Goal: Use online tool/utility: Utilize a website feature to perform a specific function

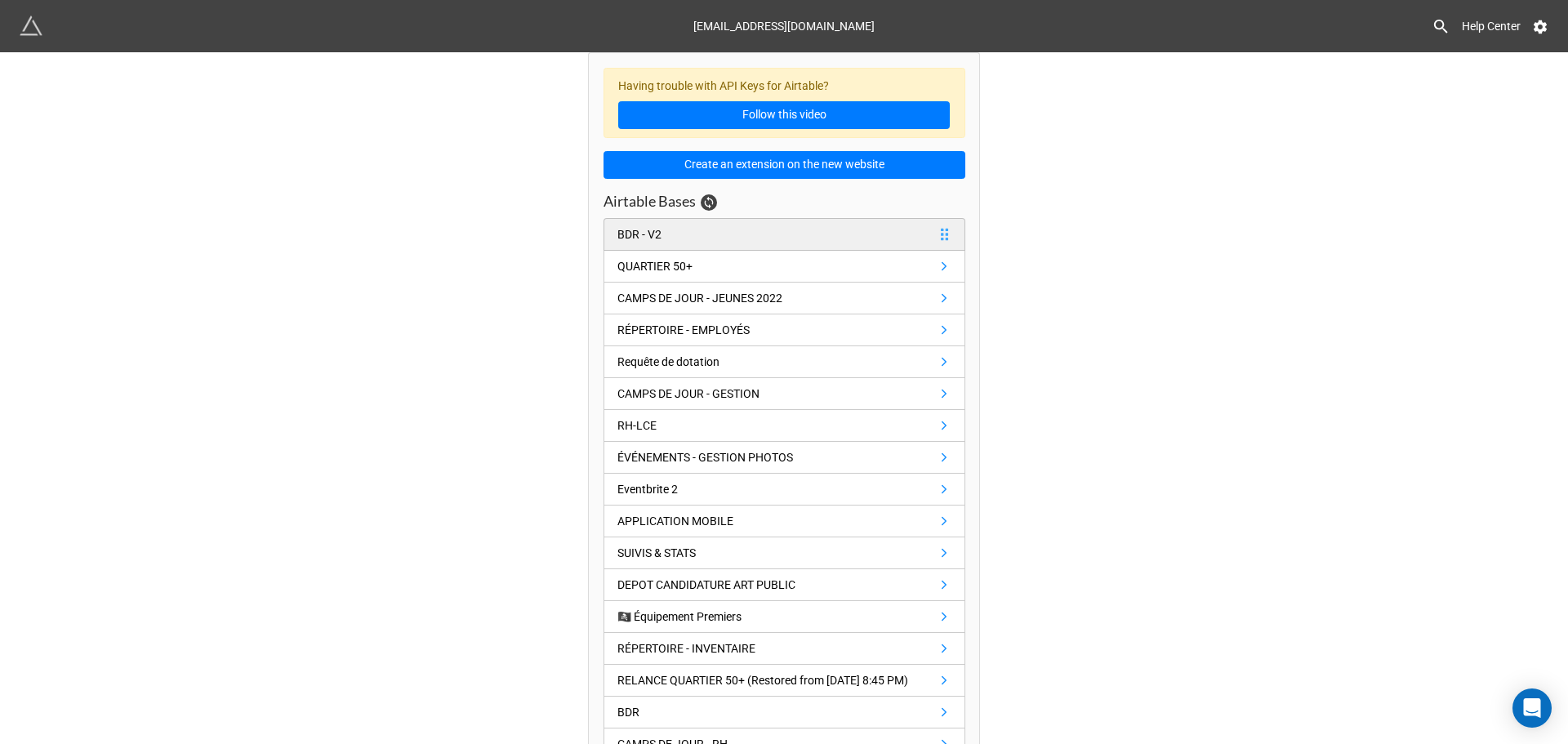
click at [757, 229] on link "BDR - V2" at bounding box center [785, 234] width 362 height 33
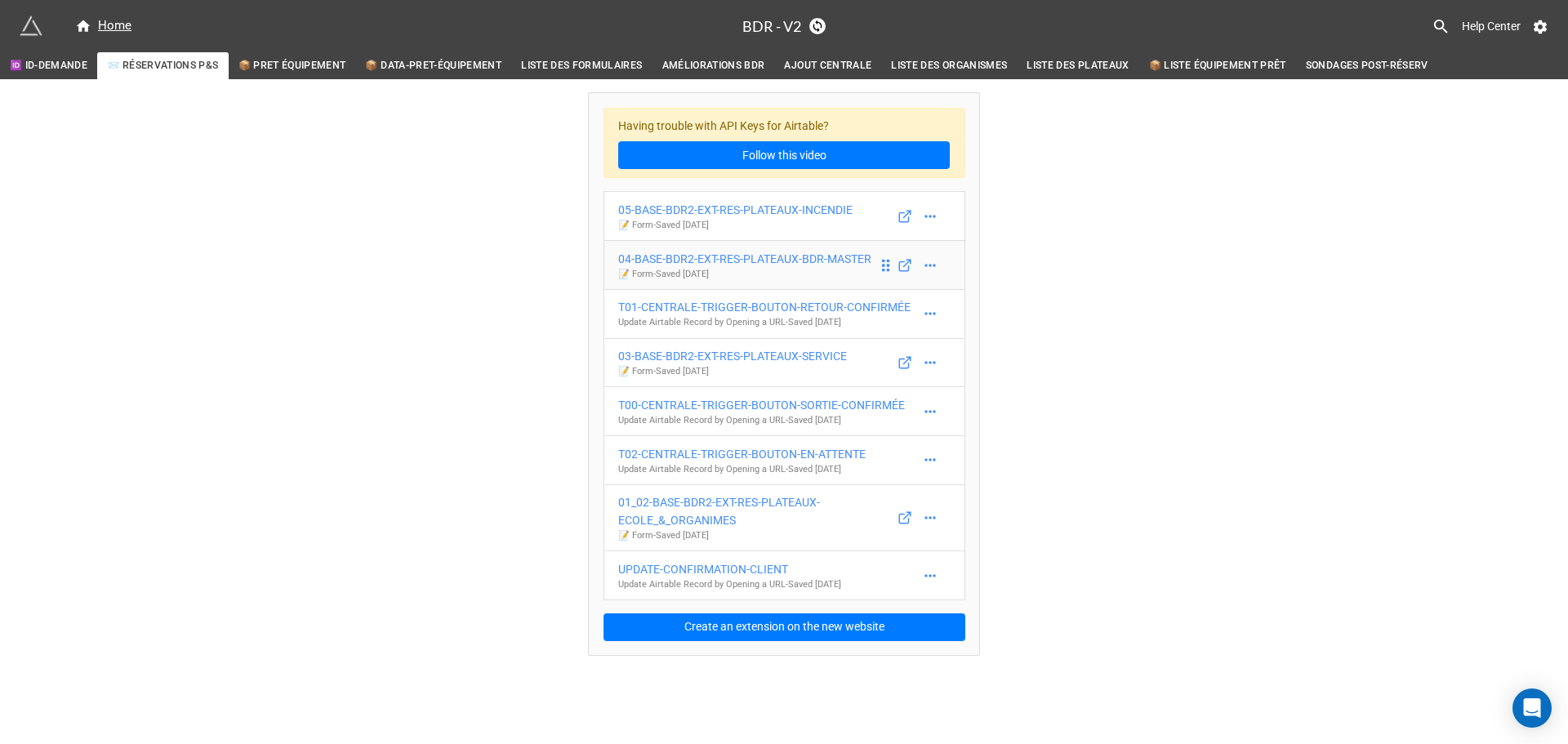
click at [829, 258] on div "04-BASE-BDR2-EXT-RES-PLATEAUX-BDR-MASTER" at bounding box center [745, 259] width 253 height 18
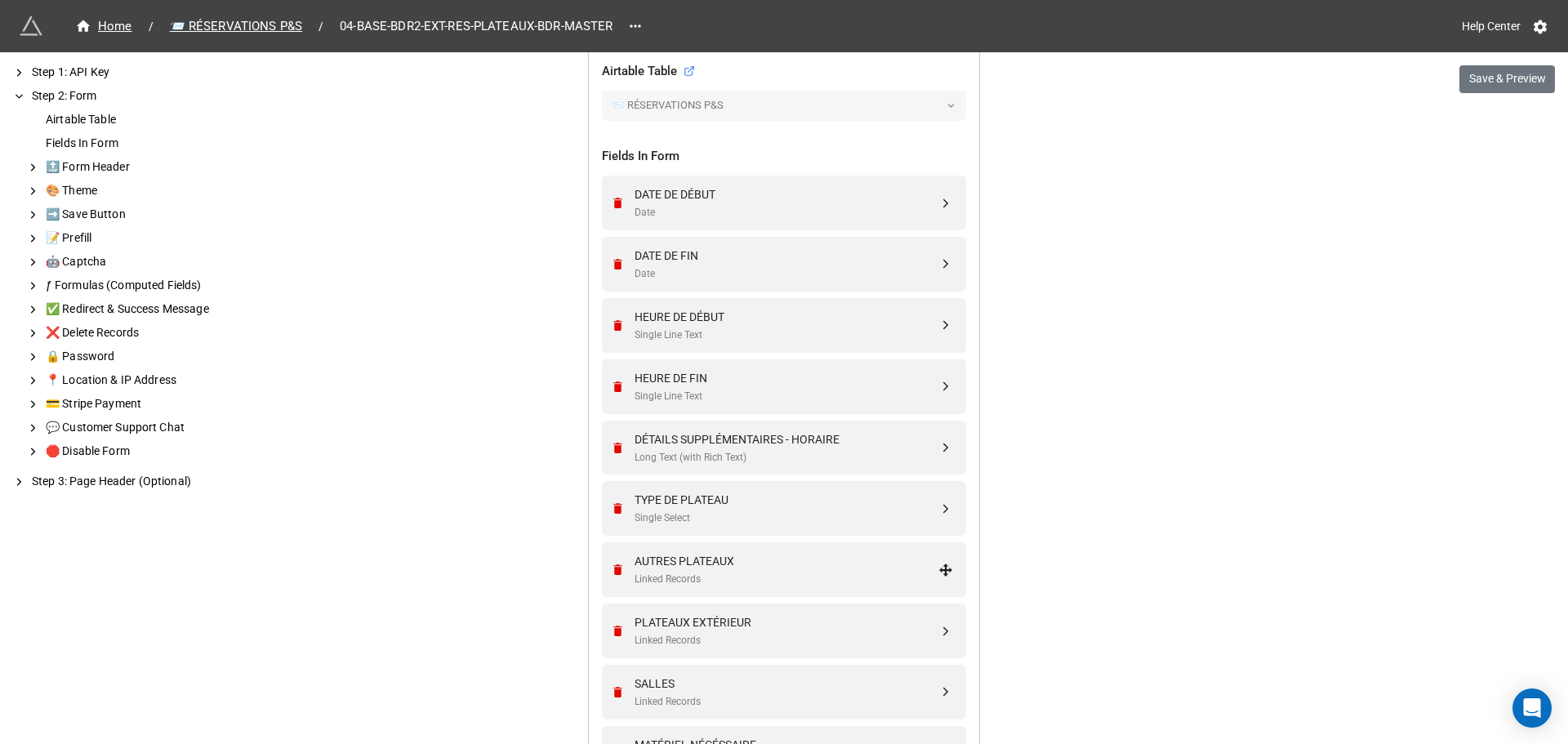
scroll to position [659, 0]
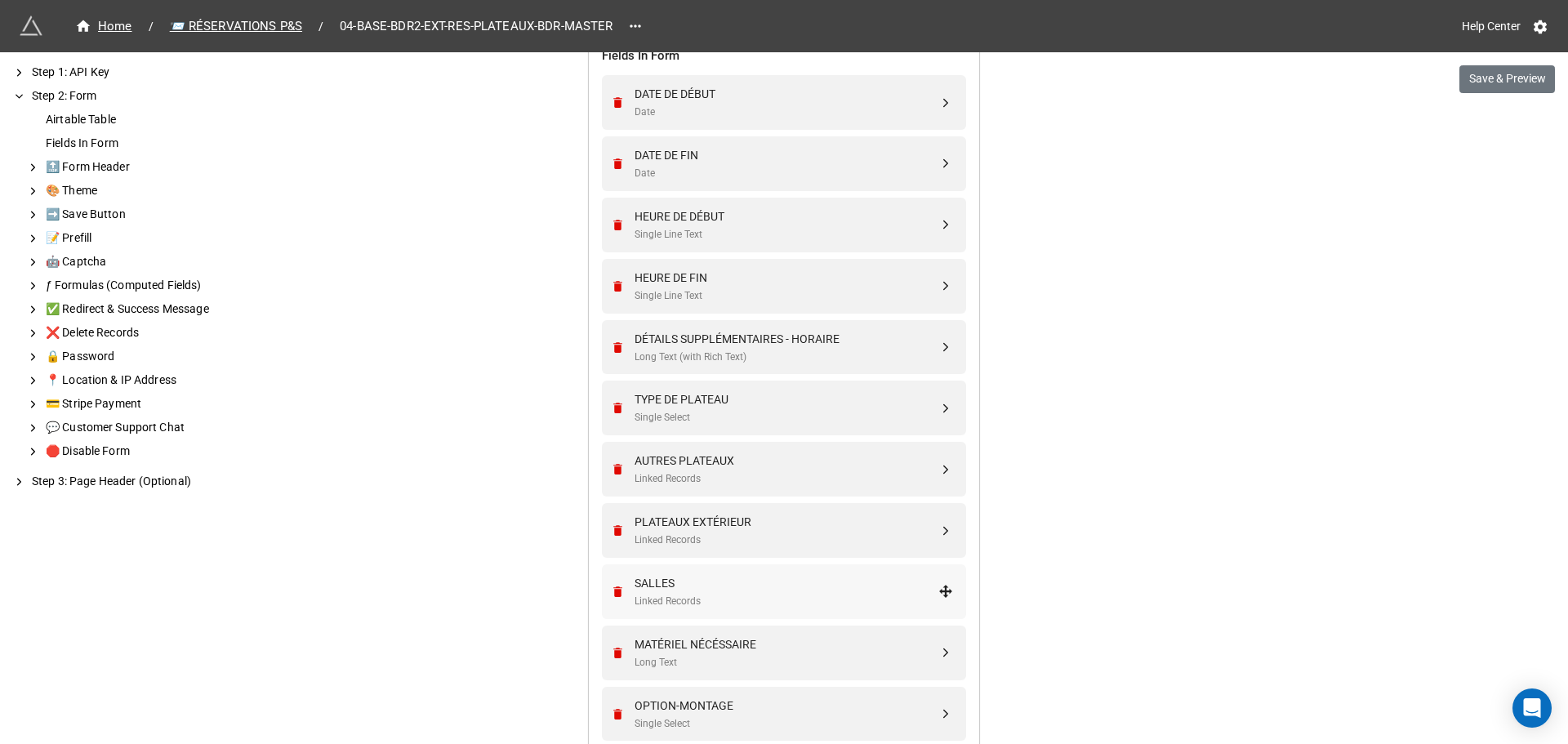
click at [737, 612] on div "SALLES Linked Records" at bounding box center [781, 591] width 343 height 55
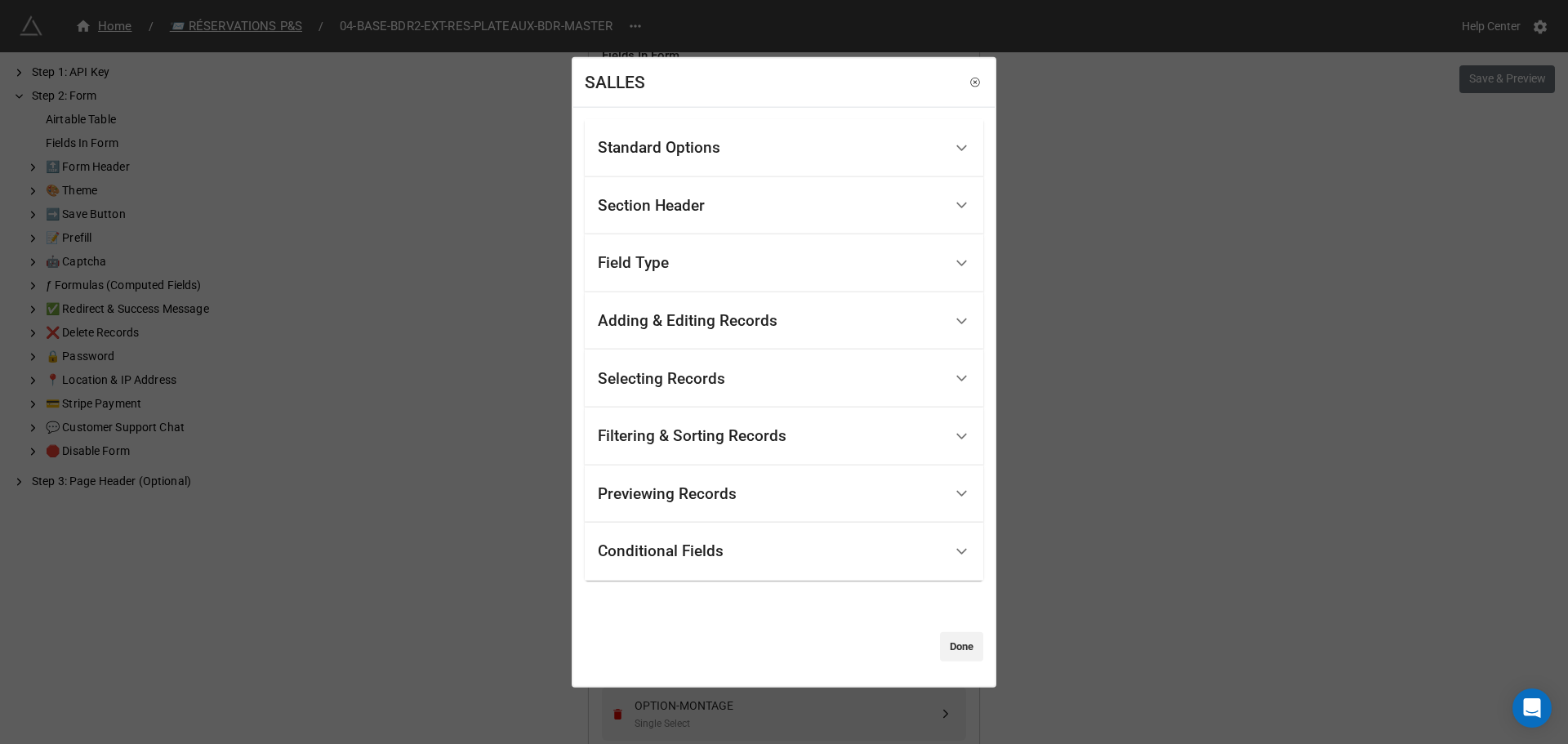
click at [748, 149] on div "Standard Options" at bounding box center [770, 148] width 345 height 38
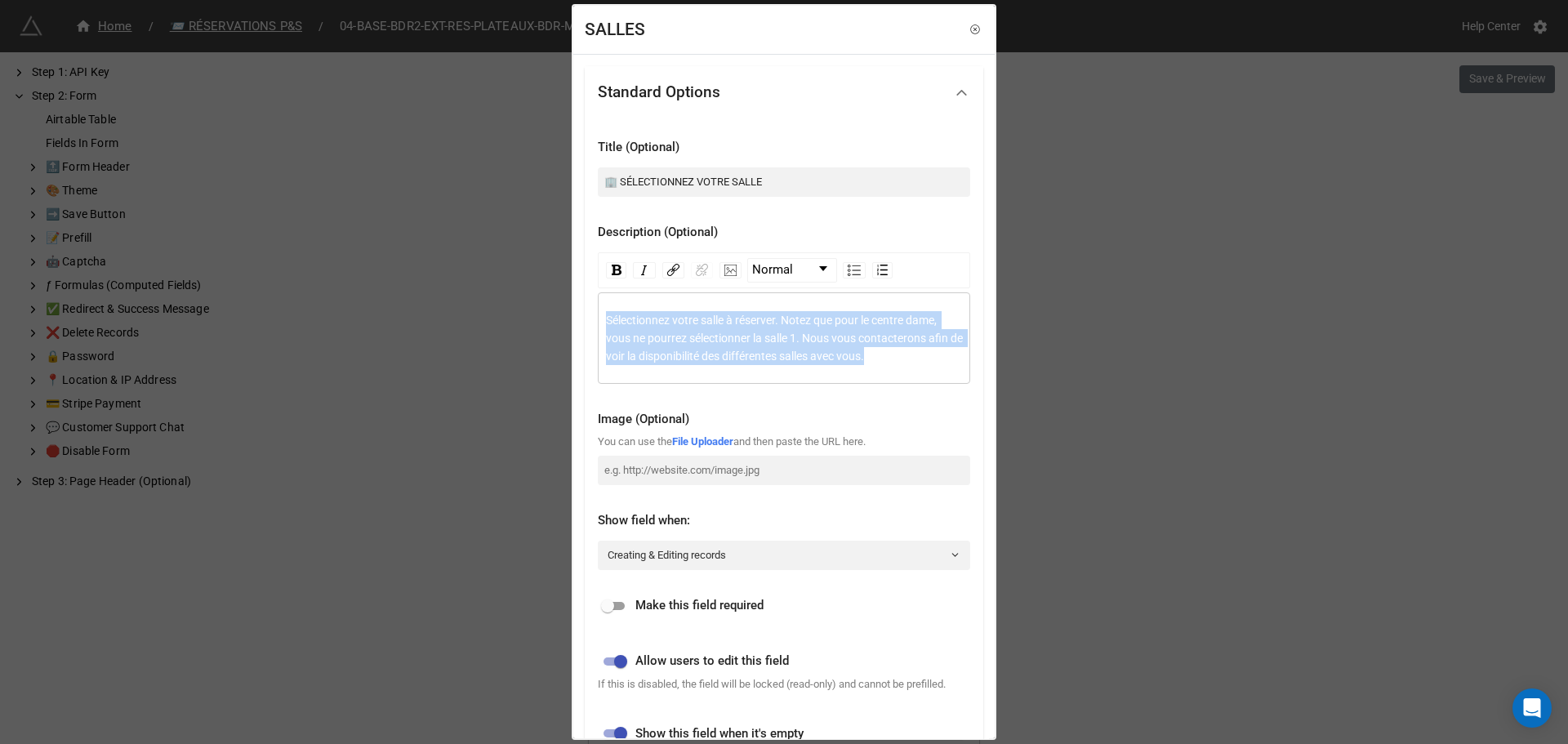
drag, startPoint x: 883, startPoint y: 360, endPoint x: 559, endPoint y: 317, distance: 326.8
click at [559, 317] on div "SALLES Standard Options Title (Optional) 🏢 SÉLECTIONNEZ VOTRE SALLE Description…" at bounding box center [784, 372] width 1568 height 744
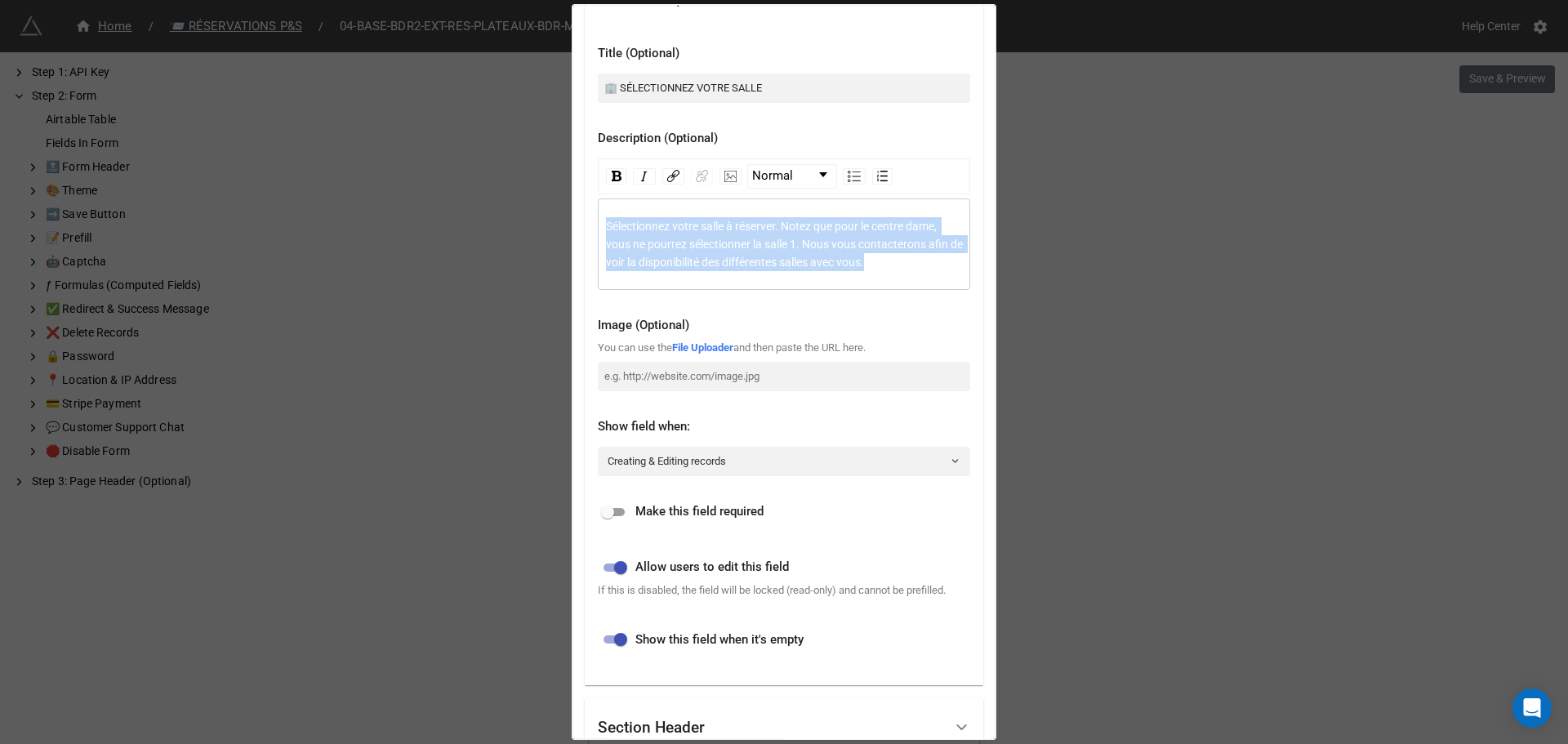
scroll to position [83, 0]
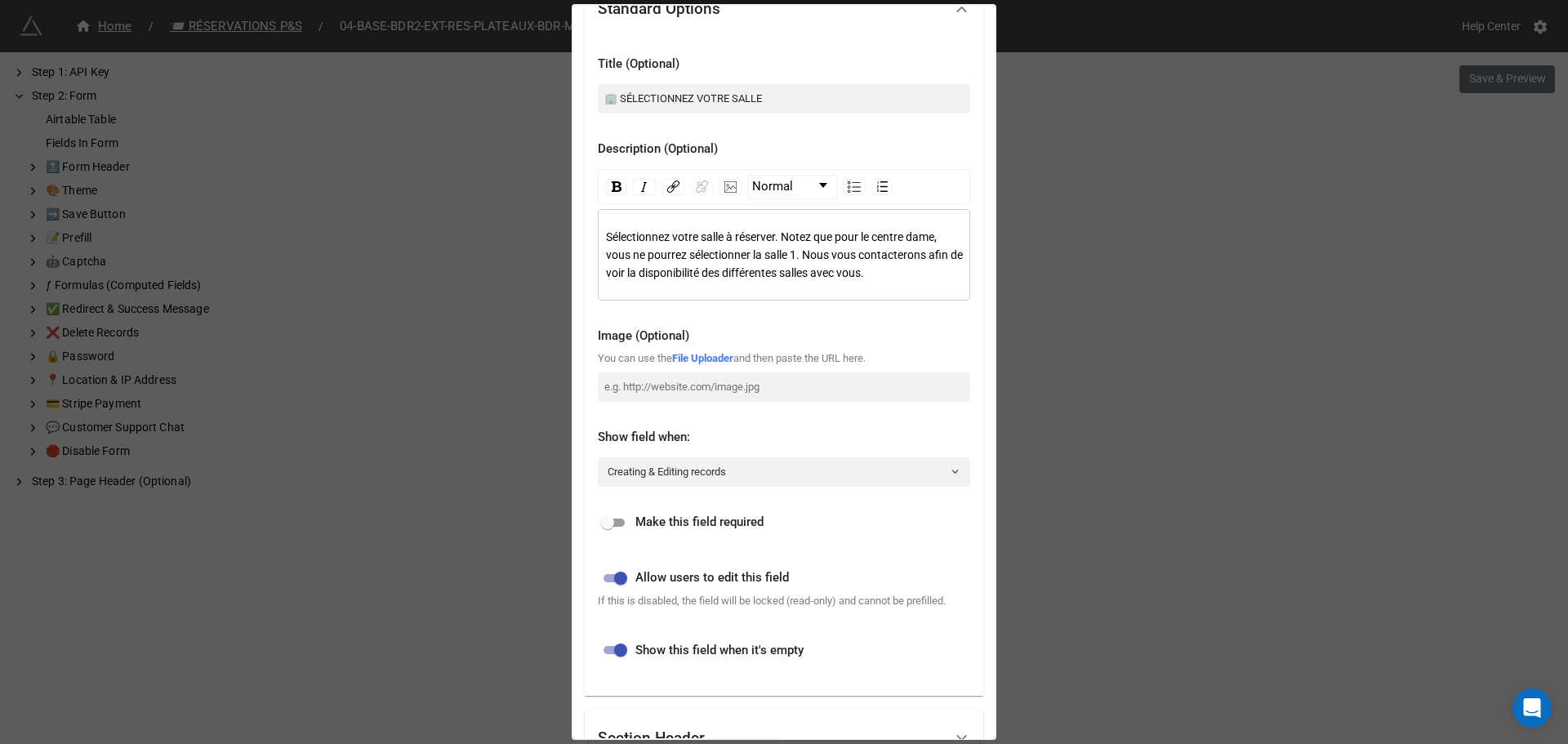
click at [901, 291] on div "Sélectionnez votre salle à réserver. Notez que pour le centre dame, vous ne pou…" at bounding box center [784, 254] width 373 height 91
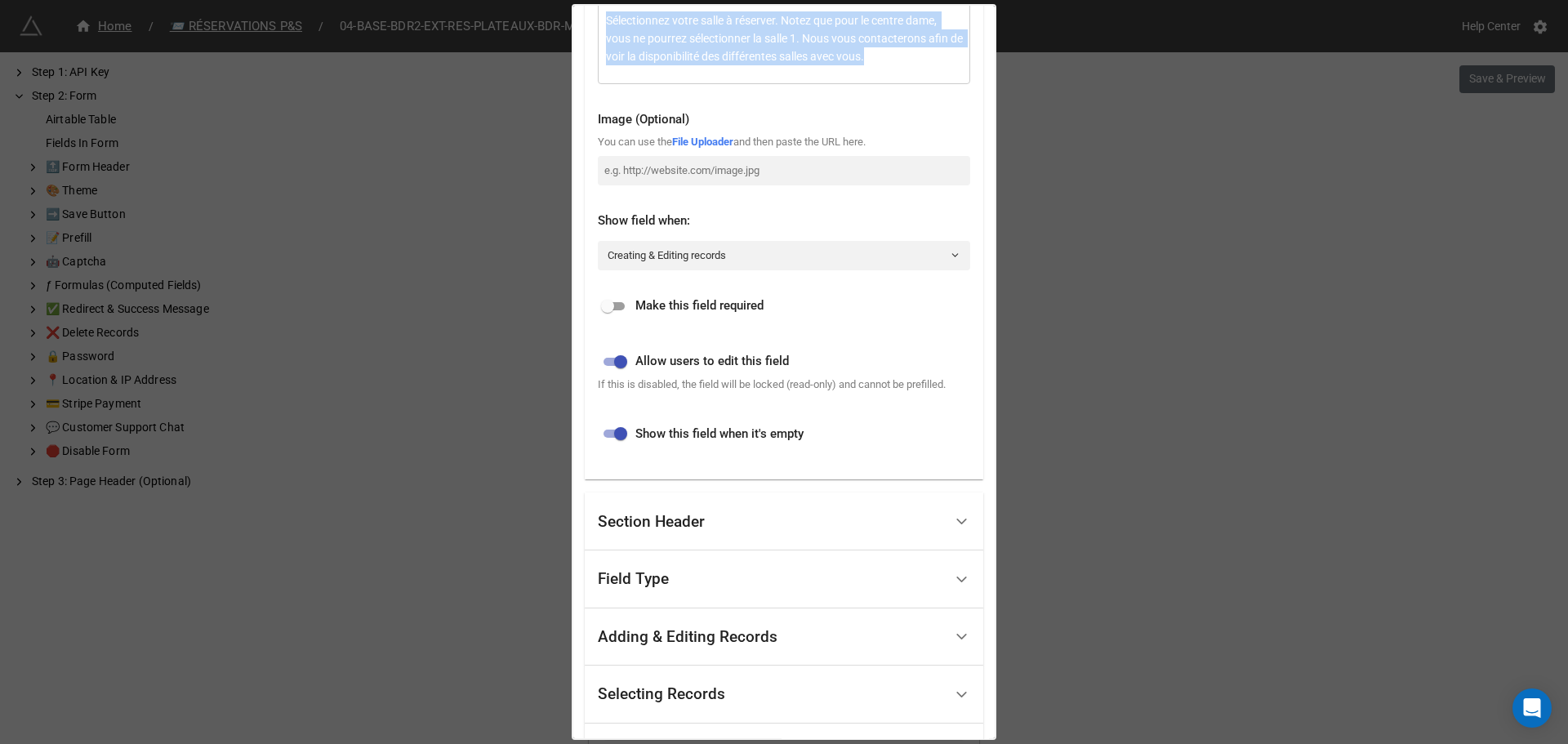
scroll to position [562, 0]
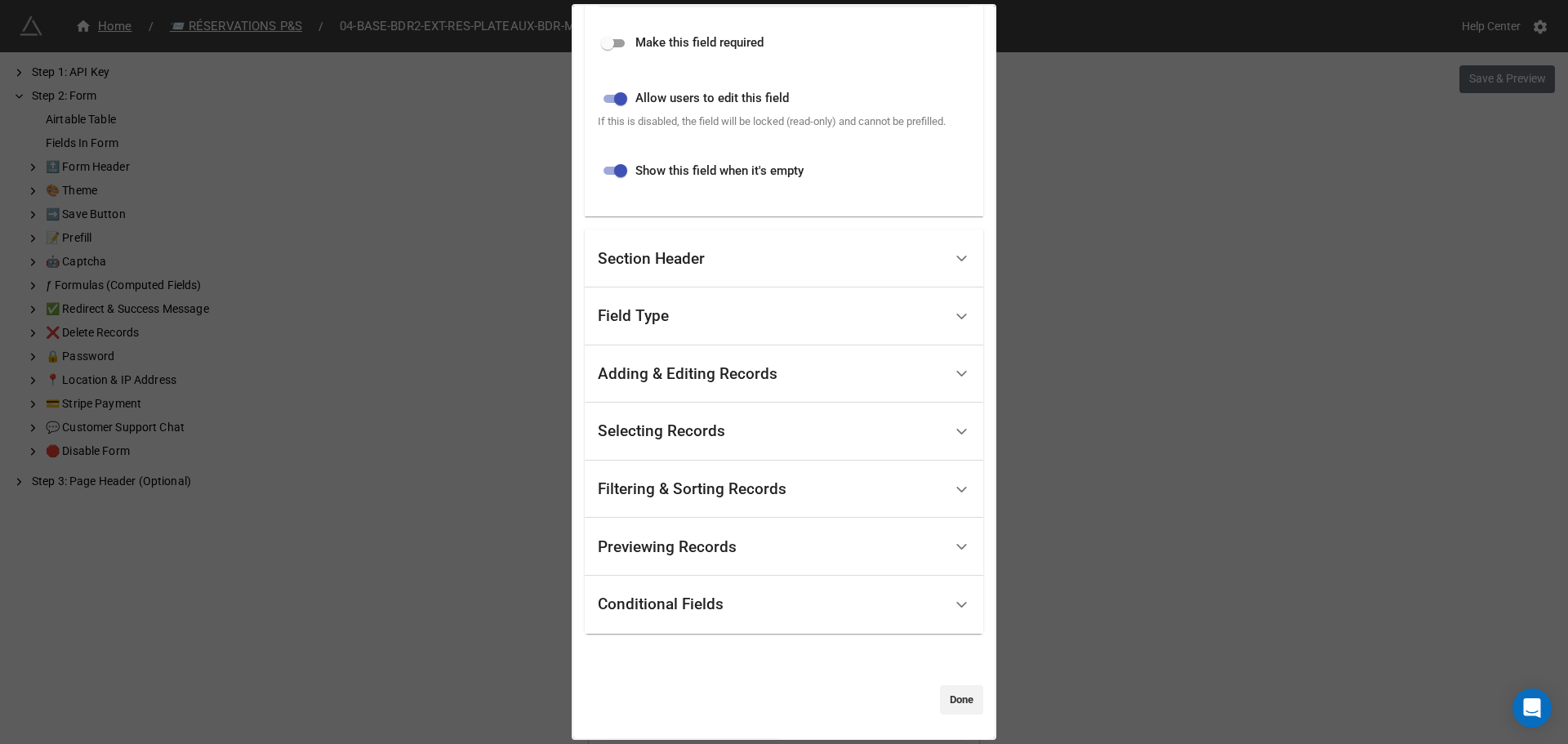
click at [1097, 528] on div "SALLES Standard Options Title (Optional) 🏢 SÉLECTIONNEZ VOTRE SALLE Description…" at bounding box center [784, 372] width 1568 height 744
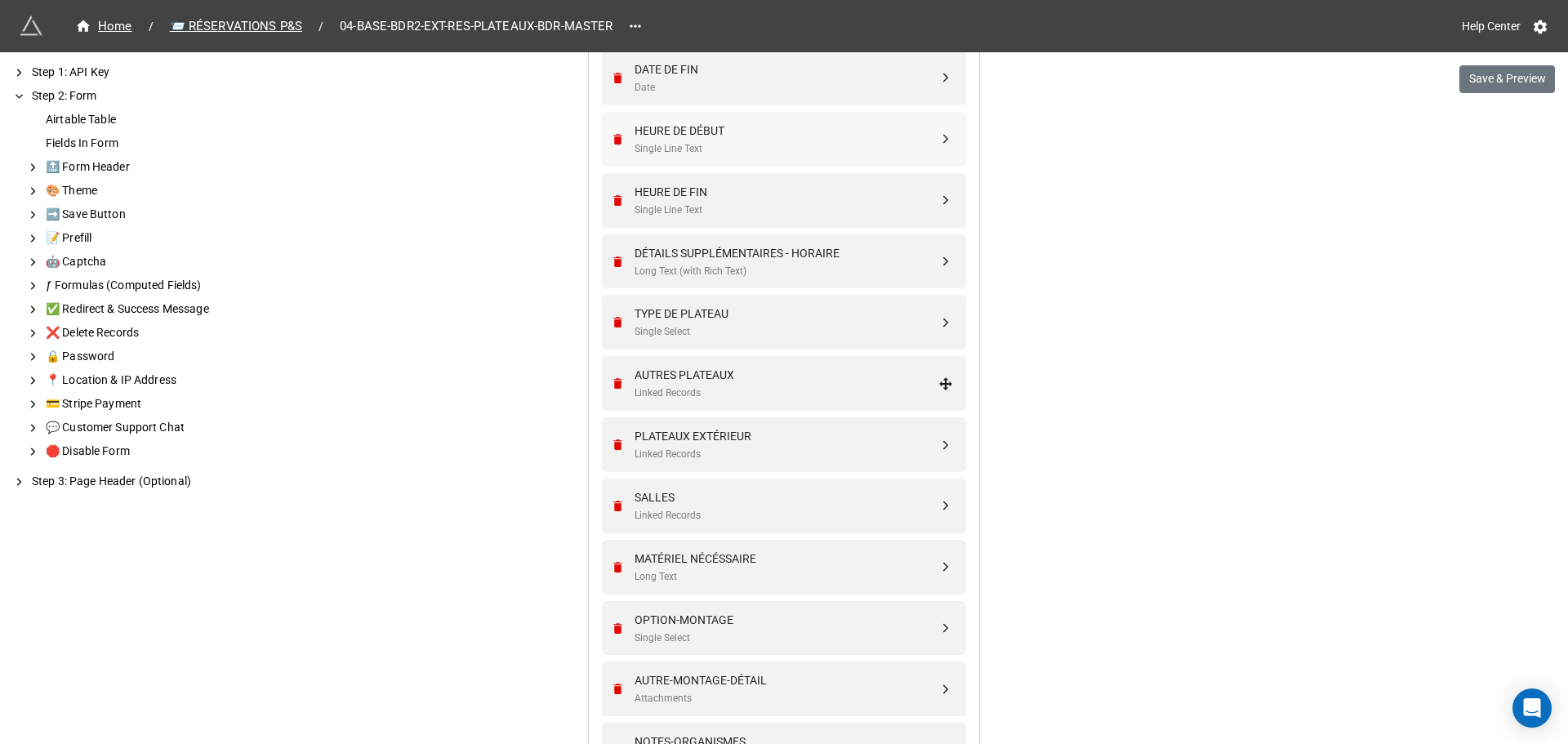
scroll to position [746, 0]
click at [714, 496] on div "SALLES" at bounding box center [787, 496] width 304 height 18
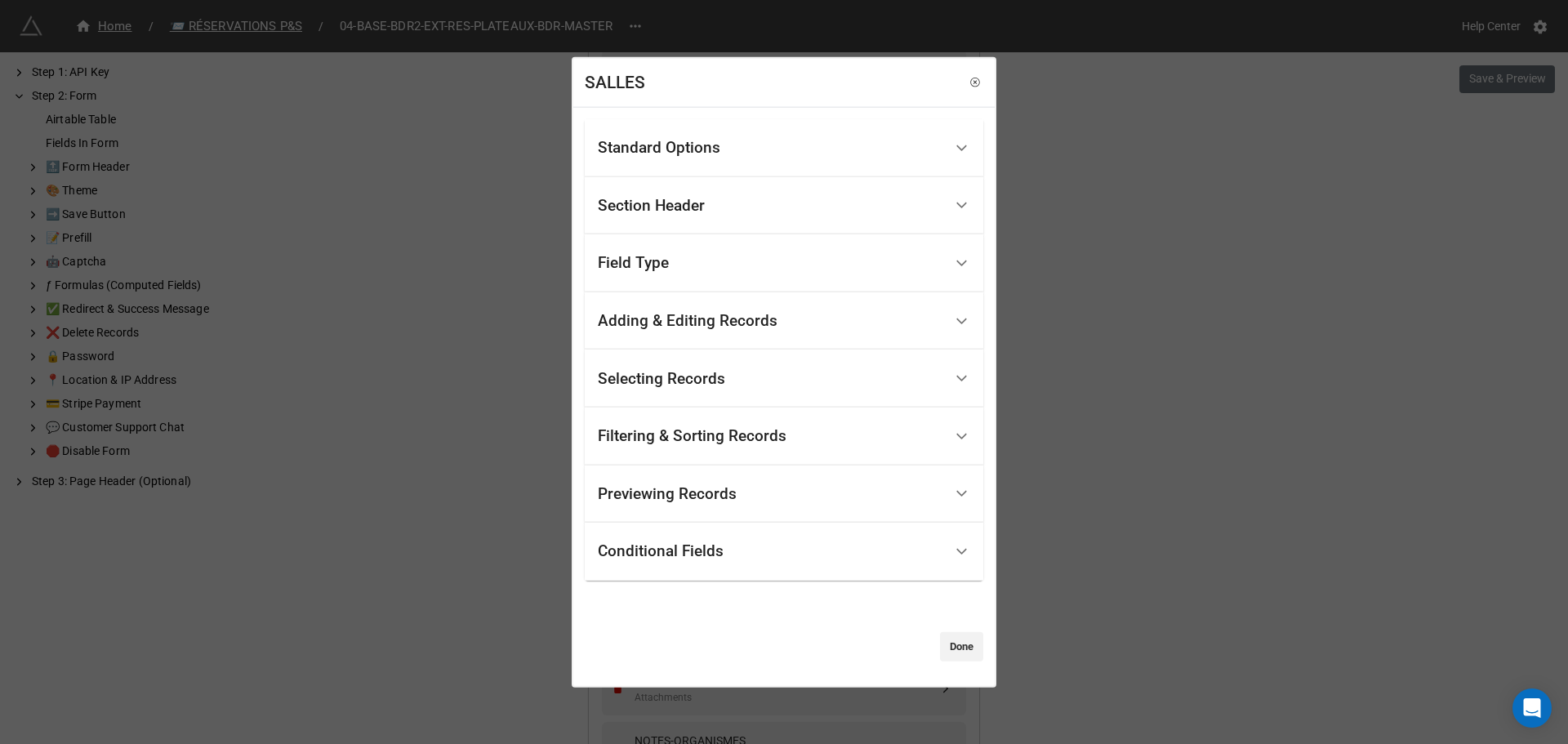
click at [776, 254] on div "Field Type" at bounding box center [770, 263] width 345 height 38
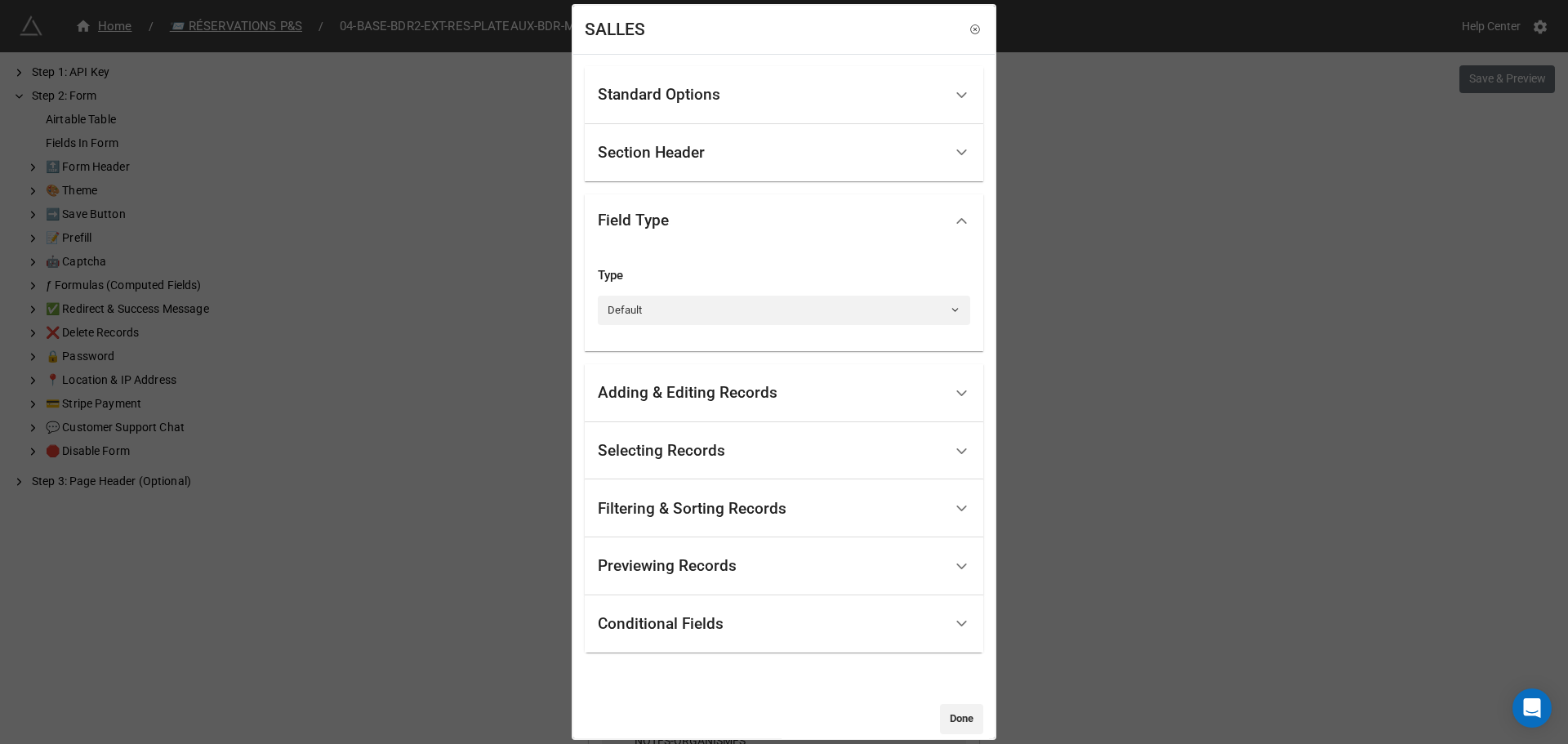
click at [880, 114] on div "Standard Options" at bounding box center [784, 95] width 399 height 58
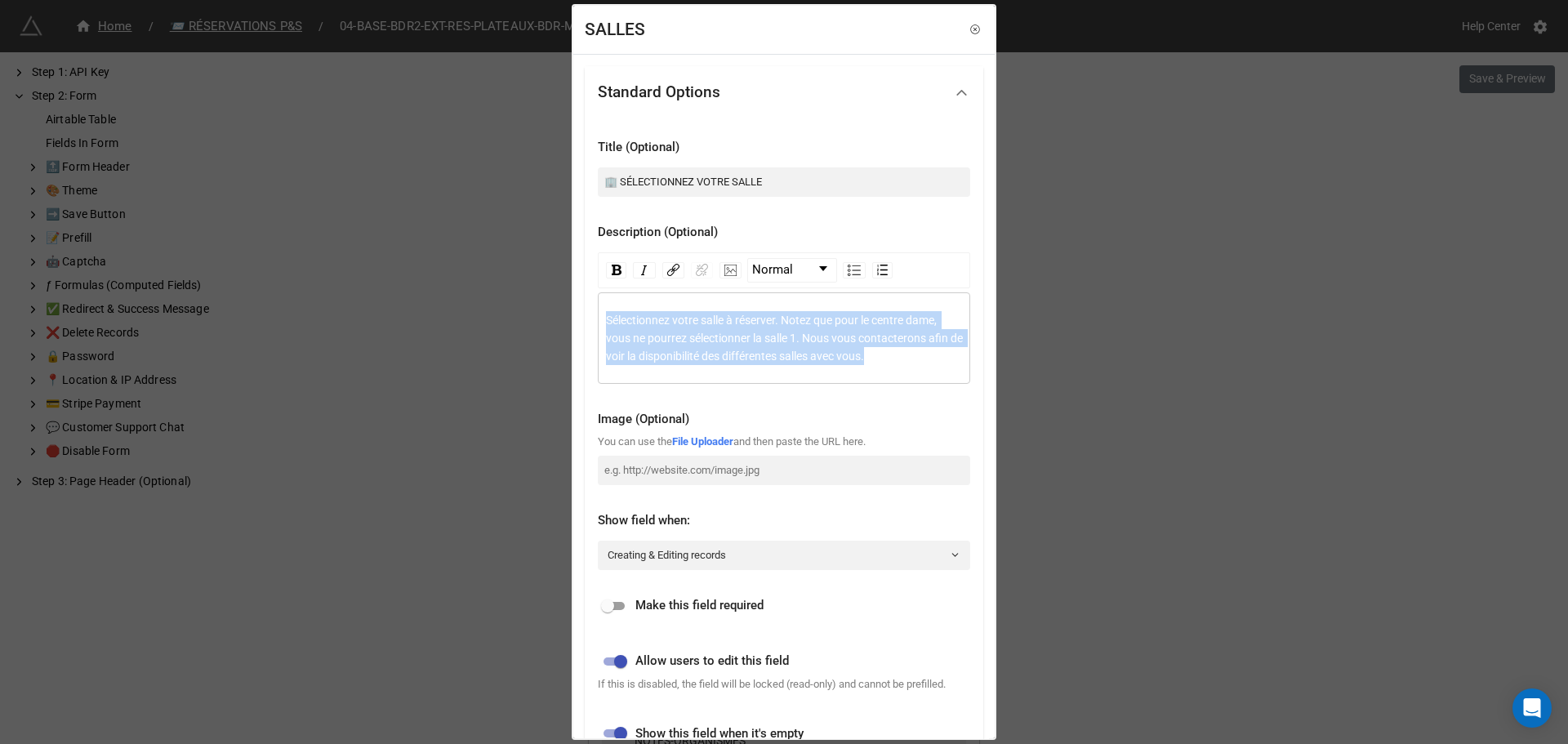
drag, startPoint x: 908, startPoint y: 358, endPoint x: 565, endPoint y: 333, distance: 343.9
click at [565, 333] on div "SALLES Standard Options Title (Optional) 🏢 SÉLECTIONNEZ VOTRE SALLE Description…" at bounding box center [784, 372] width 1568 height 744
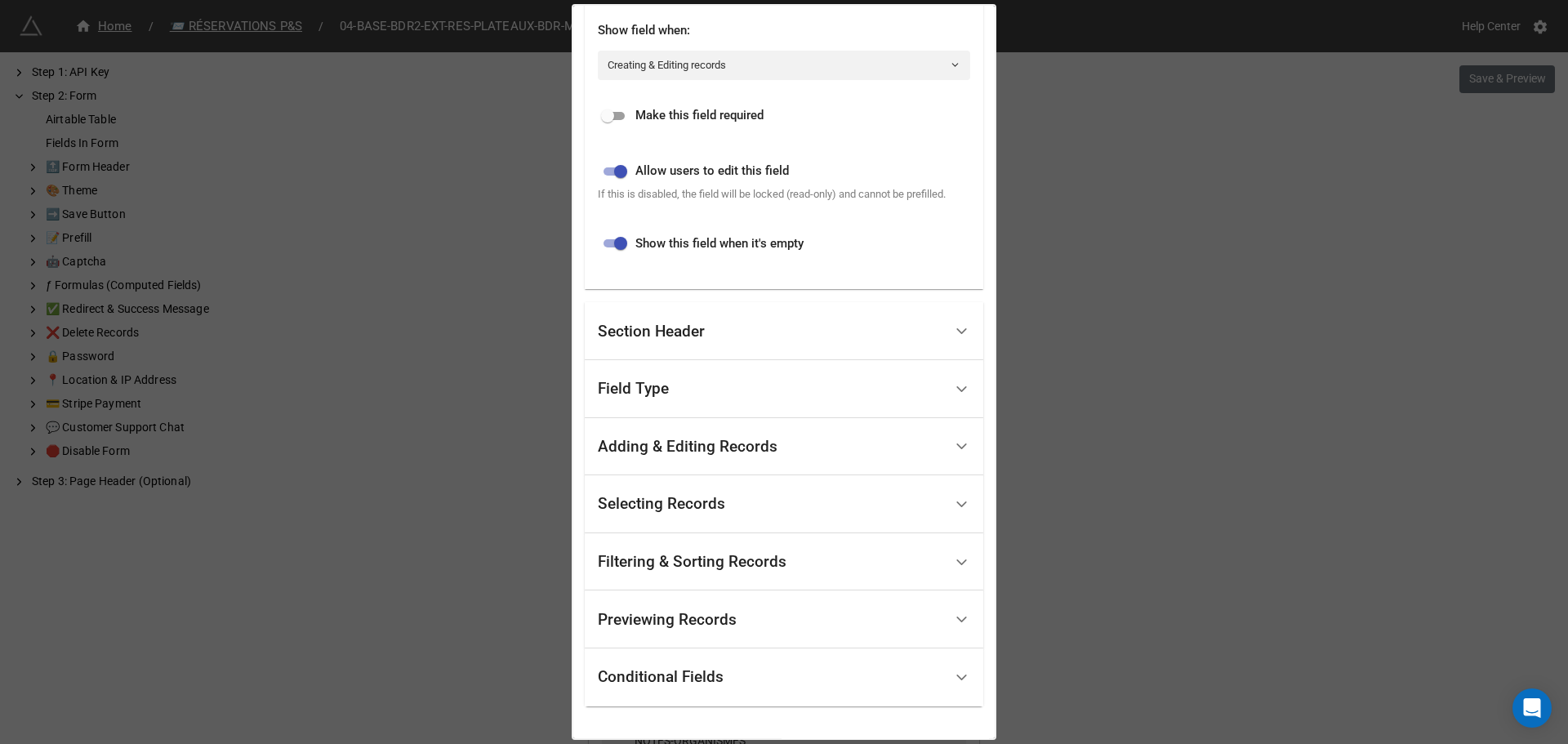
scroll to position [562, 0]
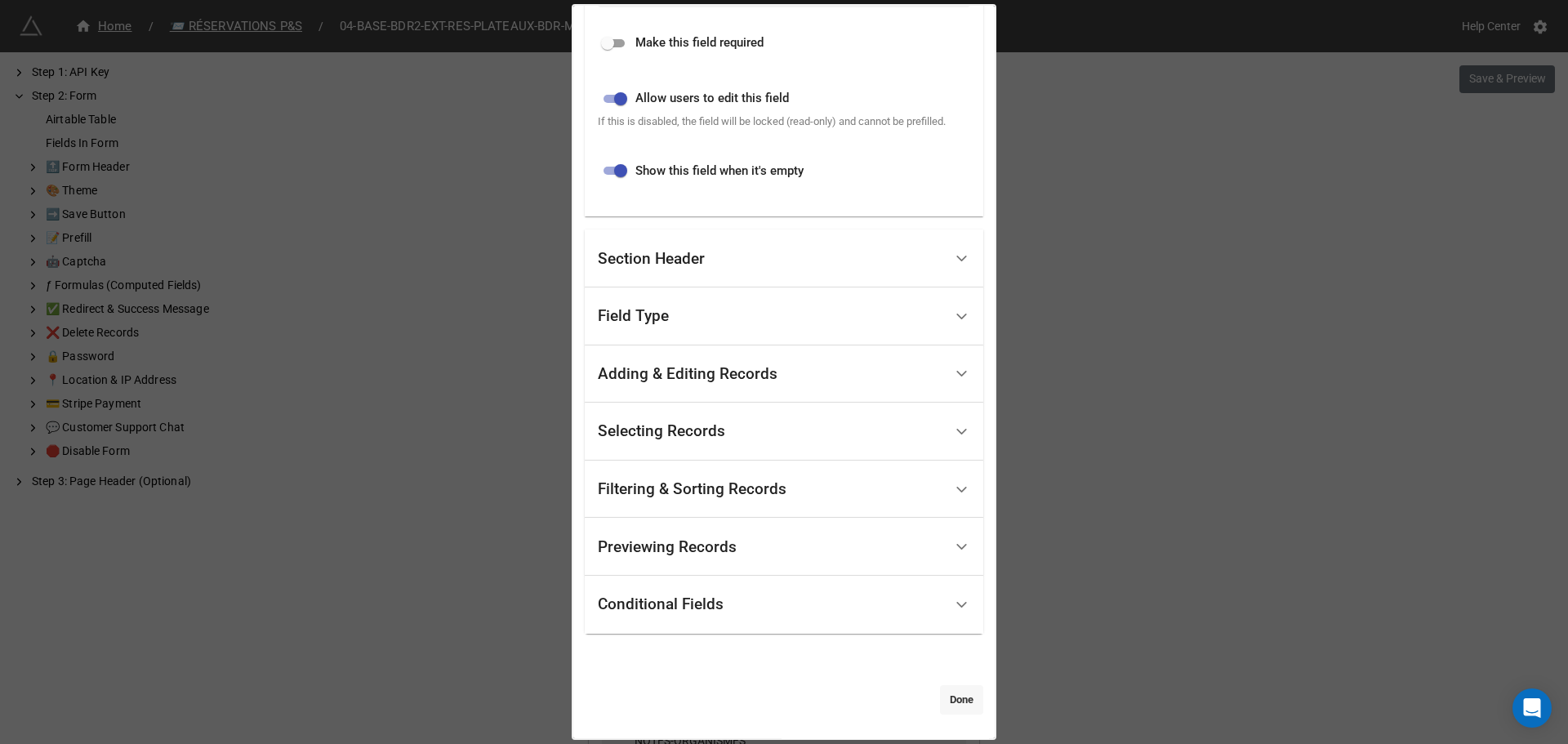
click at [964, 698] on link "Done" at bounding box center [962, 700] width 43 height 30
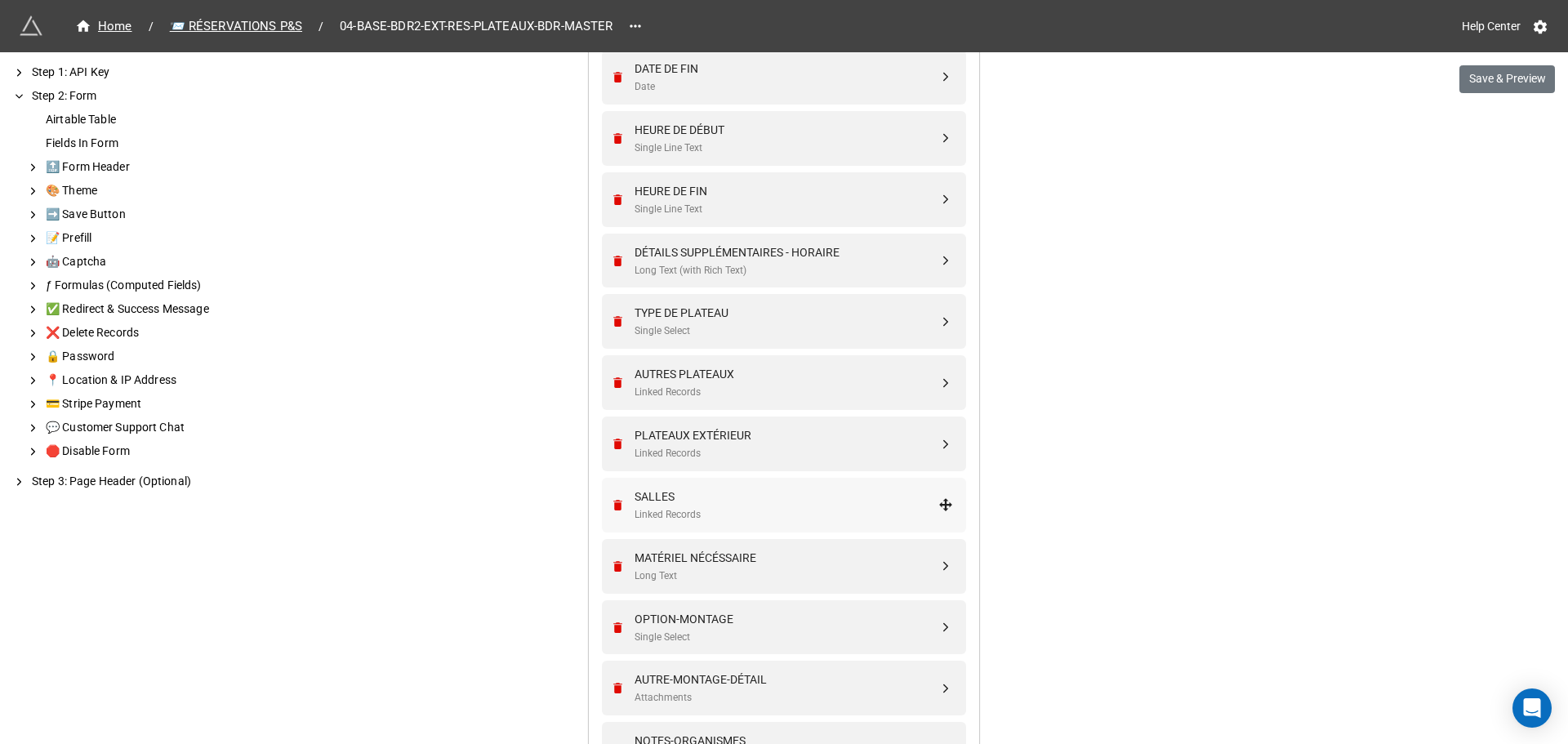
click at [743, 513] on div "Linked Records" at bounding box center [787, 514] width 304 height 15
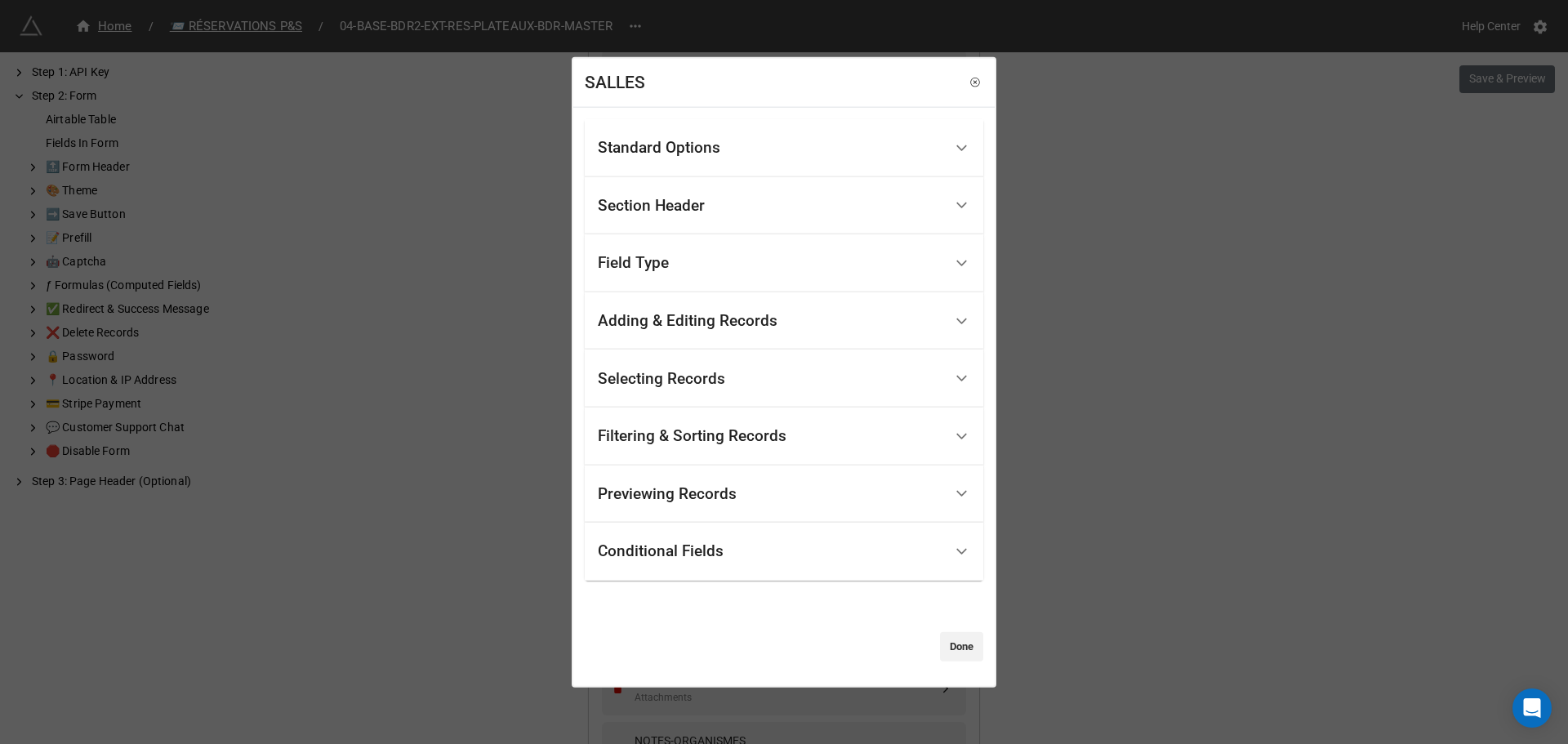
click at [789, 160] on div "Standard Options" at bounding box center [770, 148] width 345 height 38
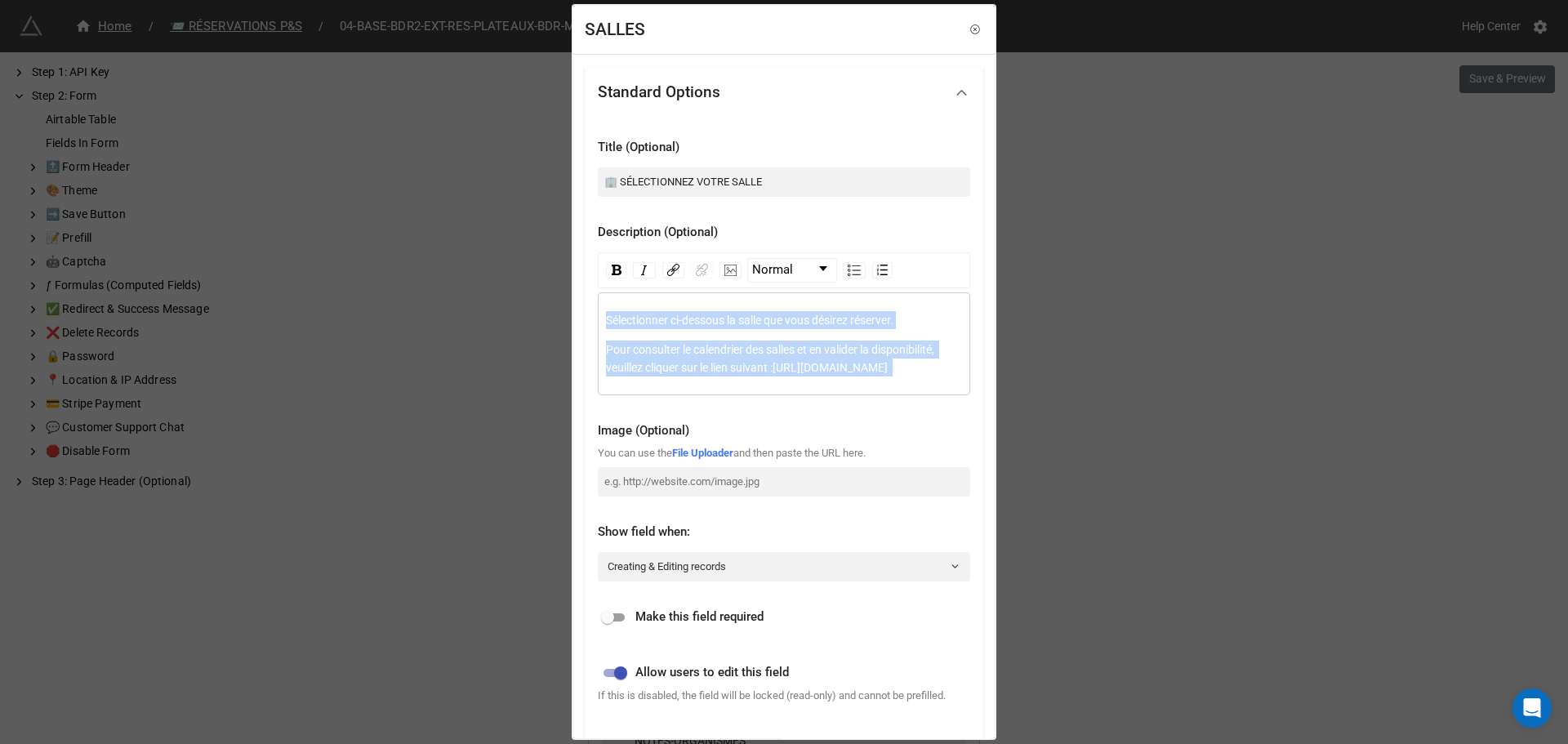
drag, startPoint x: 917, startPoint y: 364, endPoint x: 594, endPoint y: 297, distance: 329.9
click at [594, 297] on div "Title (Optional) 🏢 SÉLECTIONNEZ VOTRE SALLE Description (Optional) Normal Sélec…" at bounding box center [784, 454] width 399 height 672
copy div "Sélectionner ci-dessous la salle que vous désirez réserver. Pour consulter le c…"
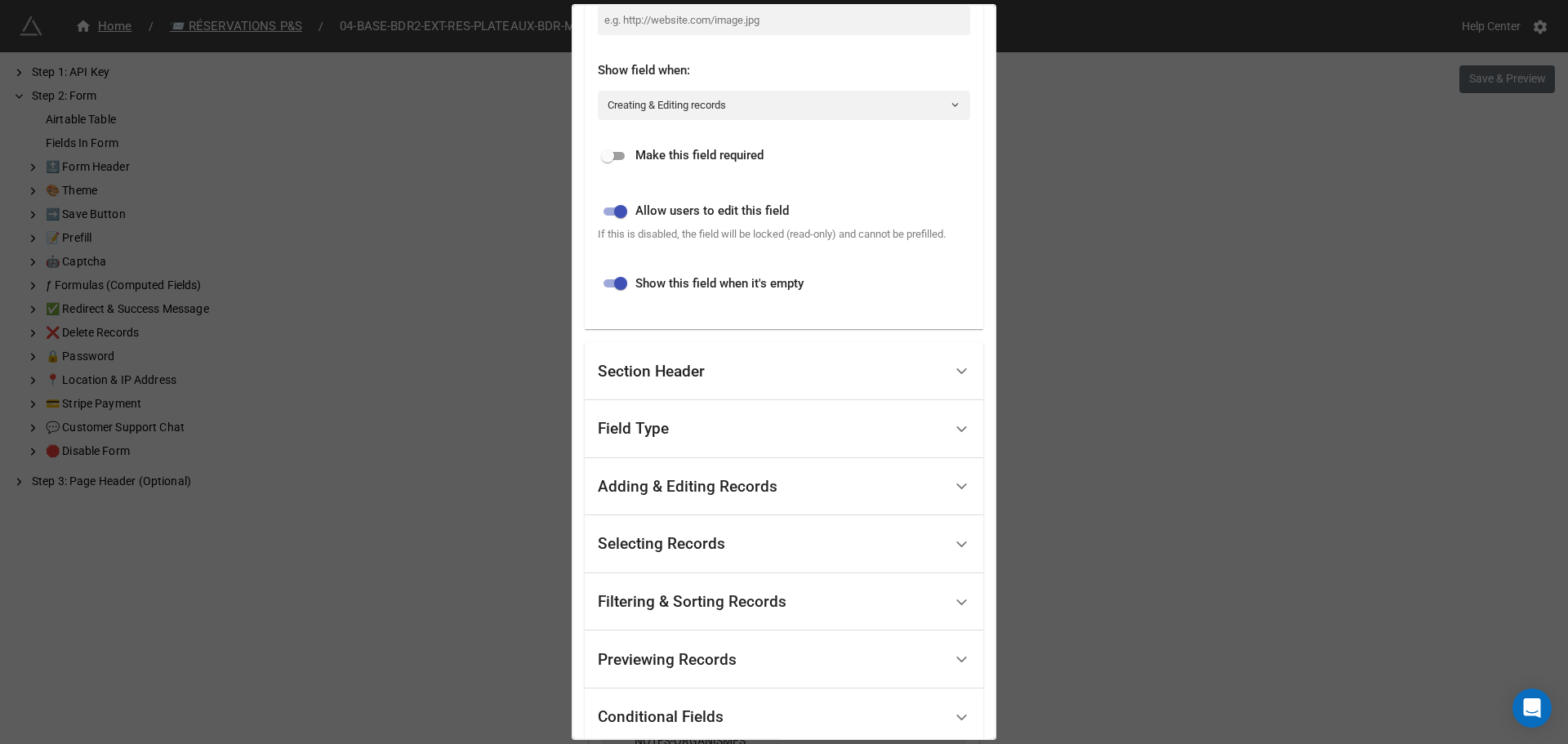
scroll to position [574, 0]
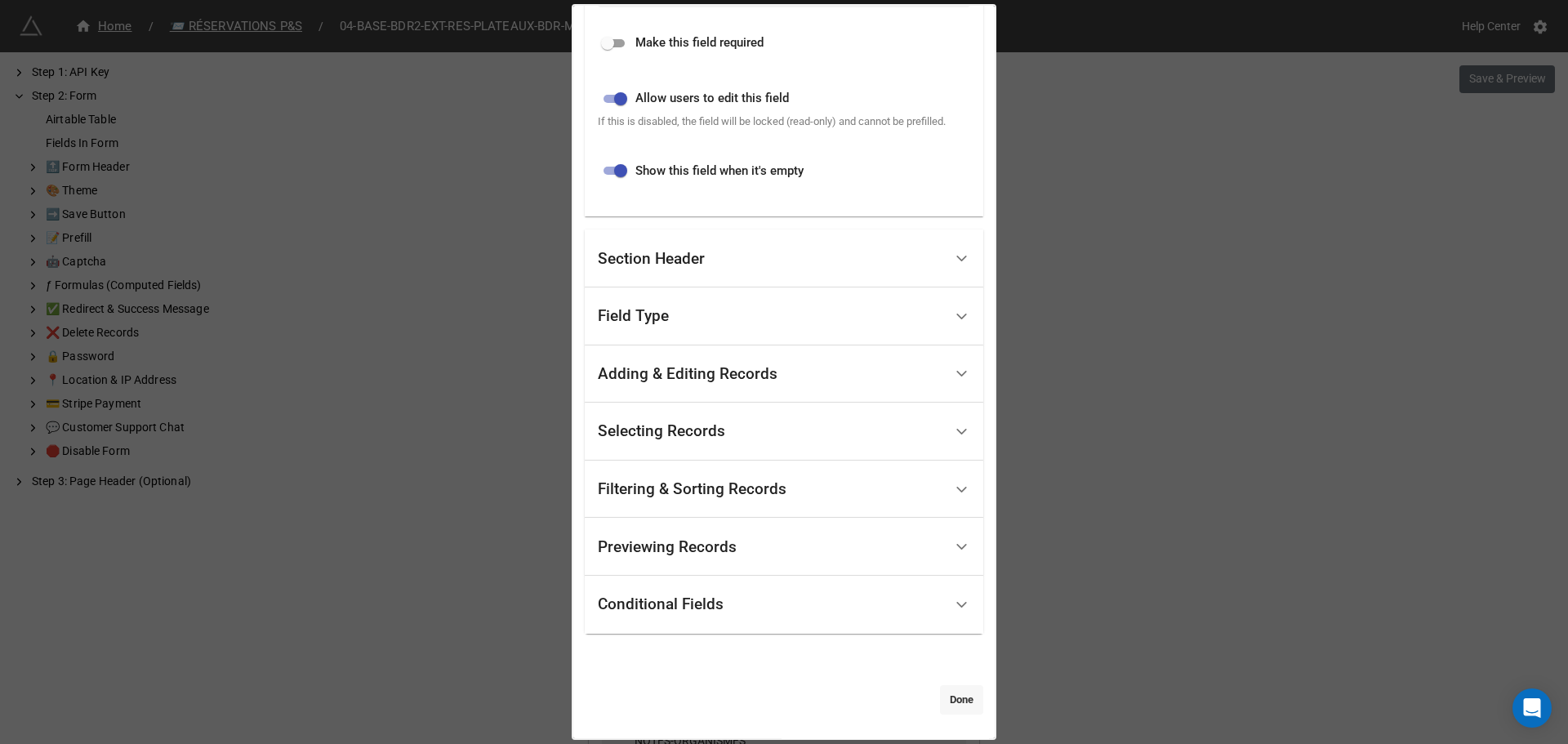
click at [957, 702] on link "Done" at bounding box center [962, 700] width 43 height 30
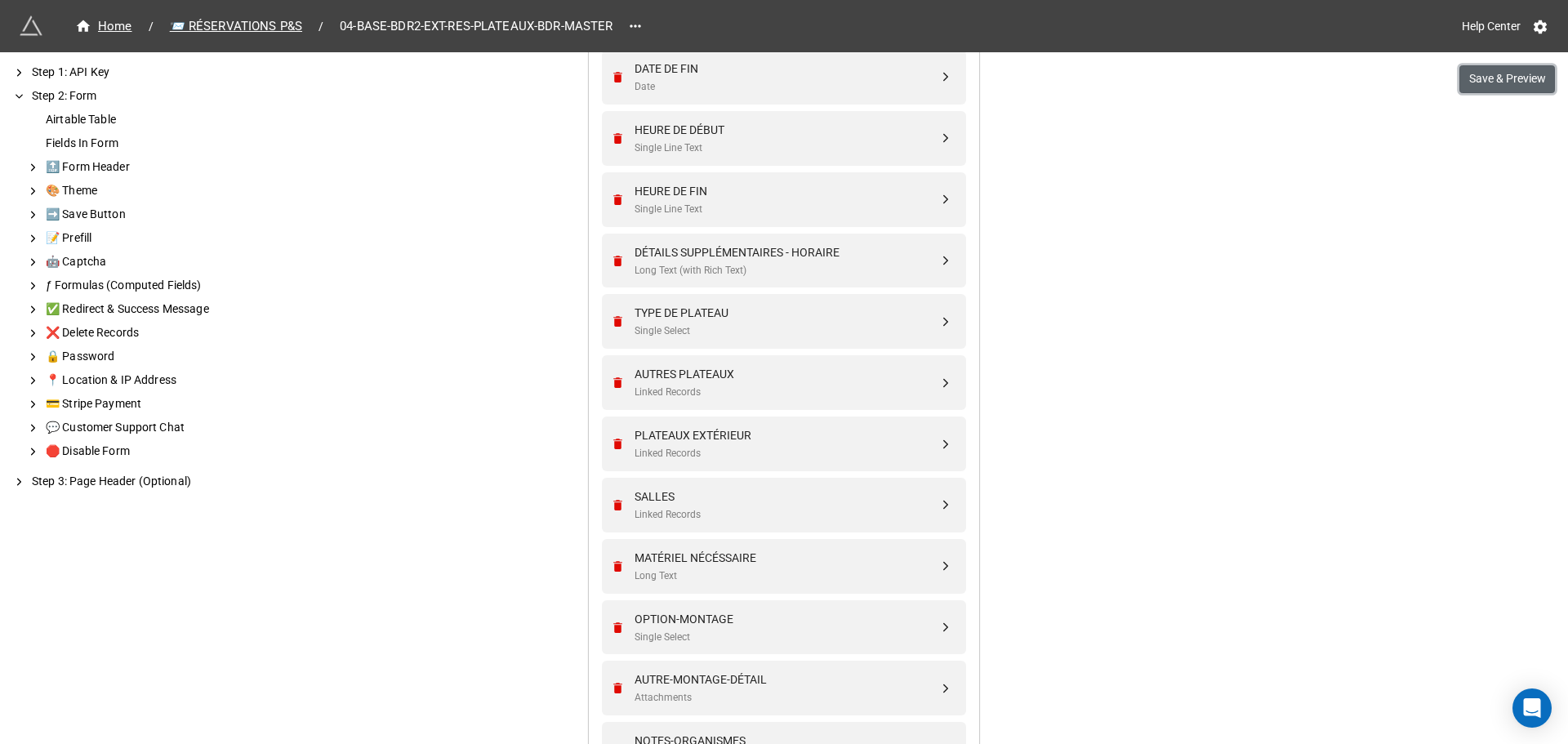
click at [1487, 81] on button "Save & Preview" at bounding box center [1507, 79] width 96 height 28
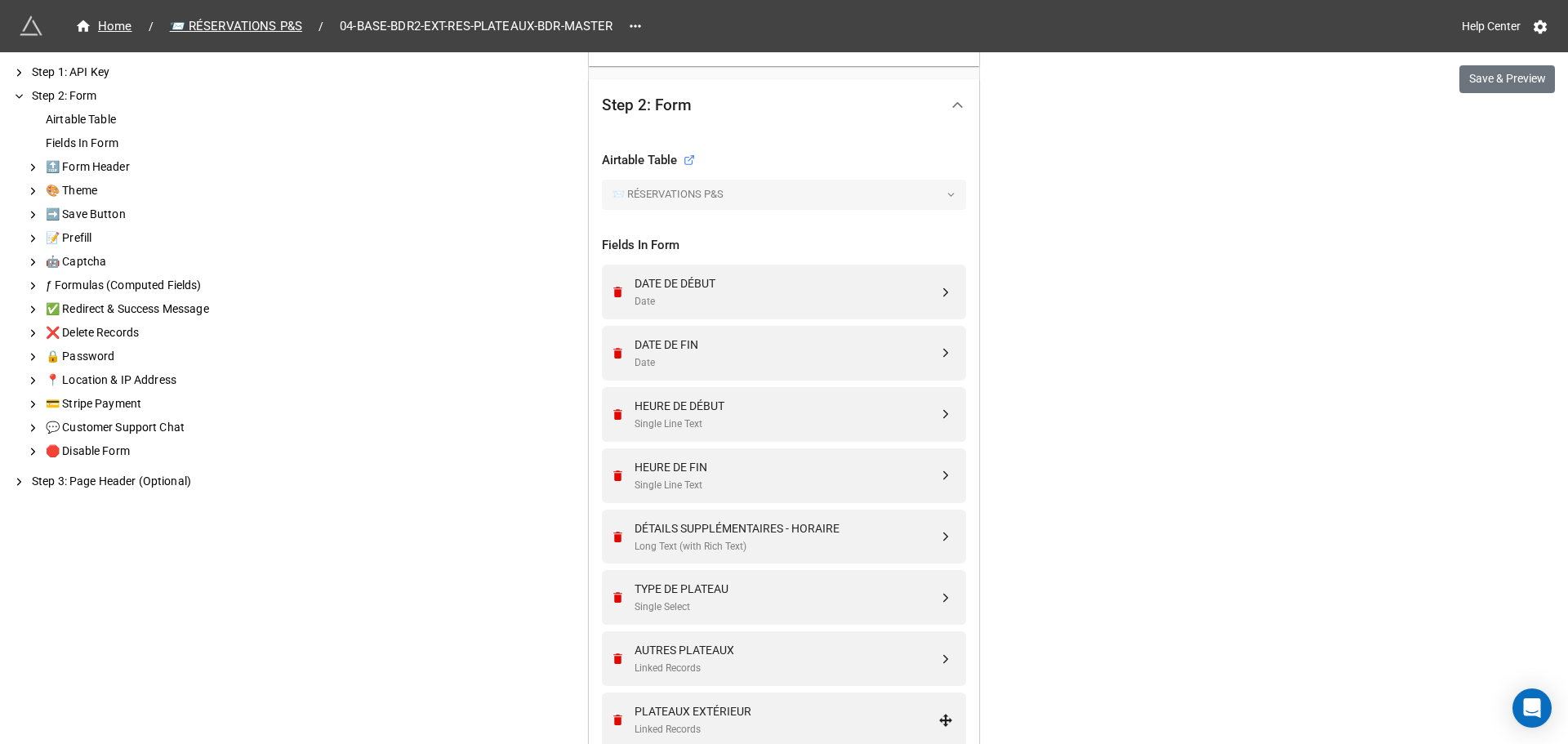
scroll to position [466, 0]
click at [212, 21] on span "📨 RÉSERVATIONS P&S" at bounding box center [236, 26] width 152 height 19
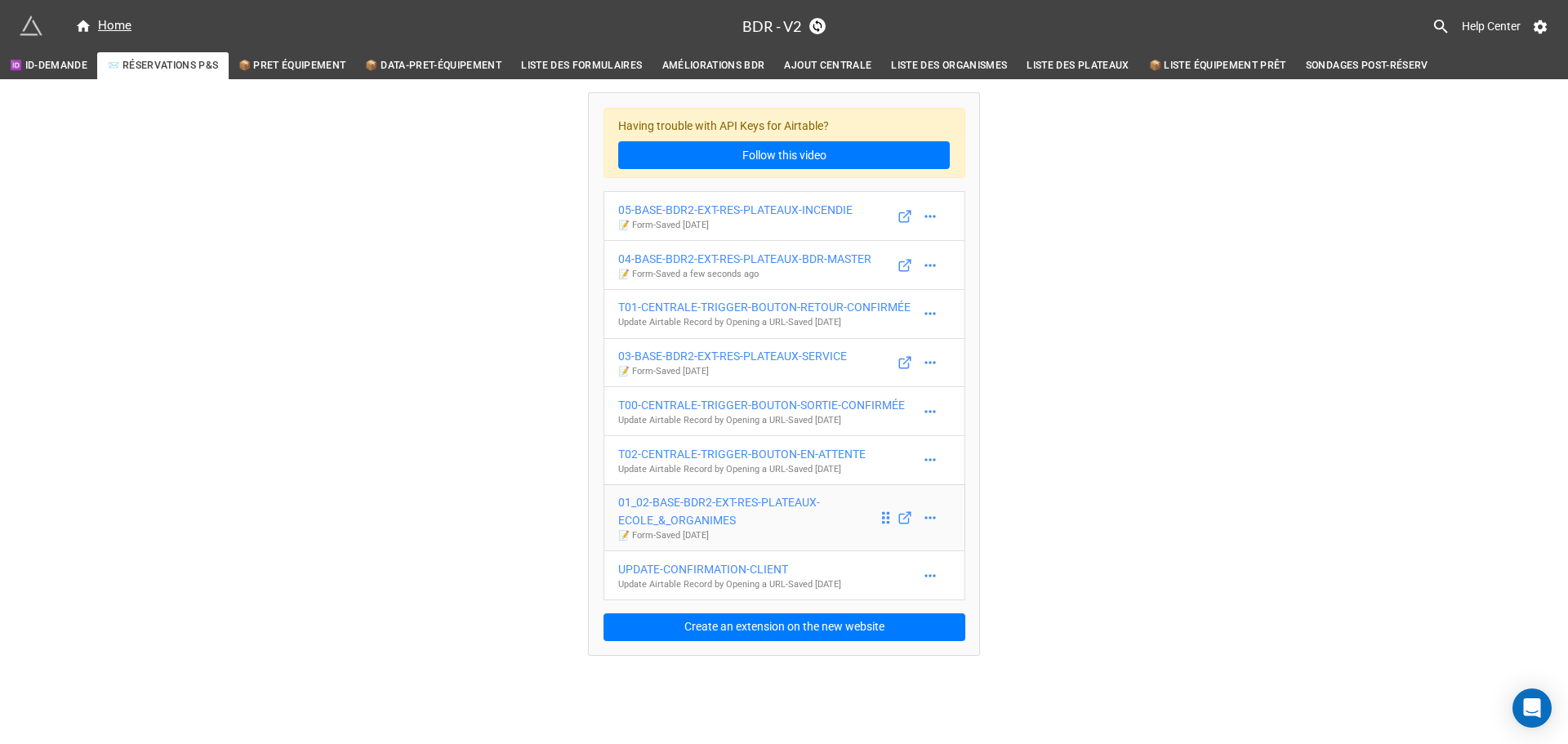
click at [779, 508] on div "01_02-BASE-BDR2-EXT-RES-PLATEAUX-ECOLE_&_ORGANIMES" at bounding box center [748, 512] width 260 height 36
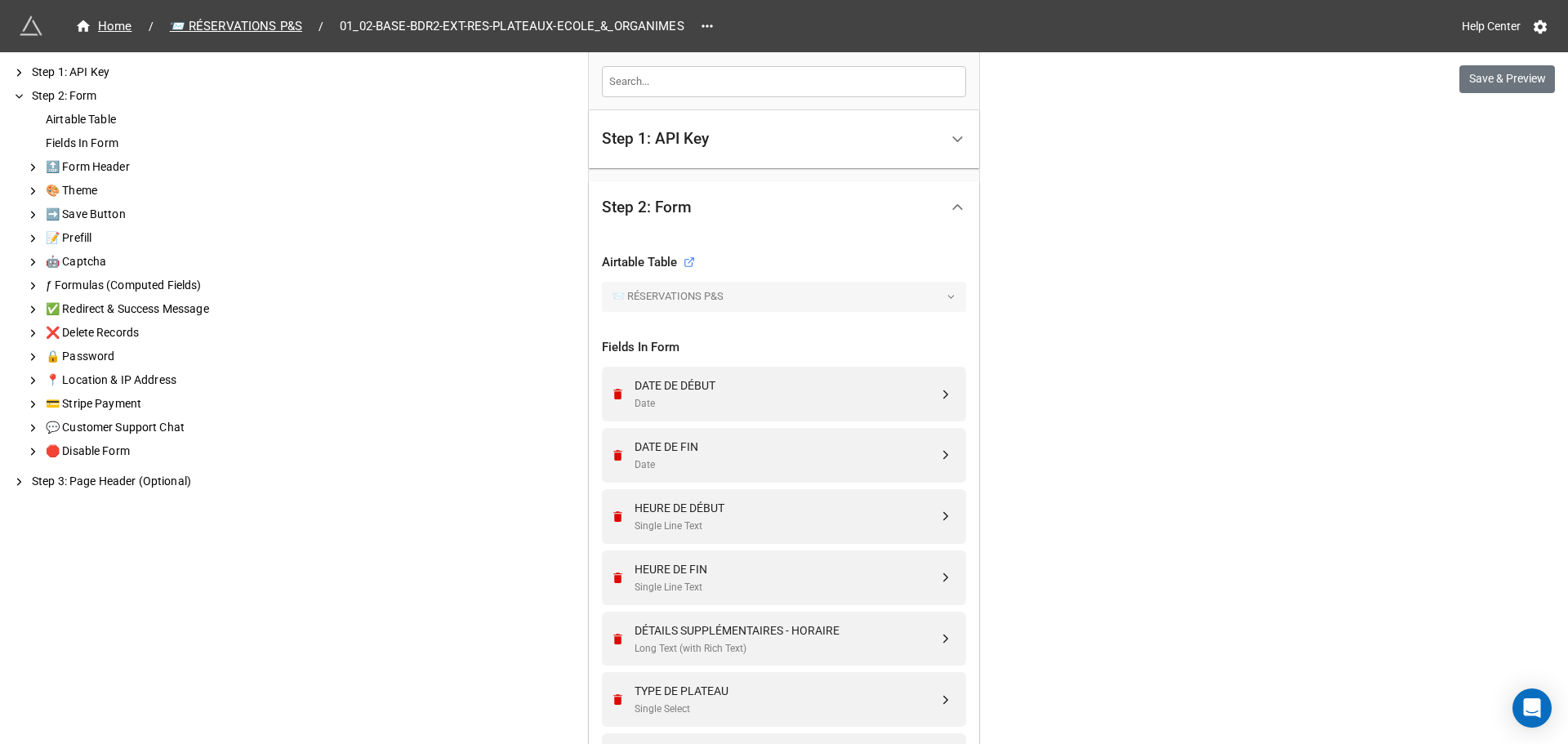
scroll to position [625, 0]
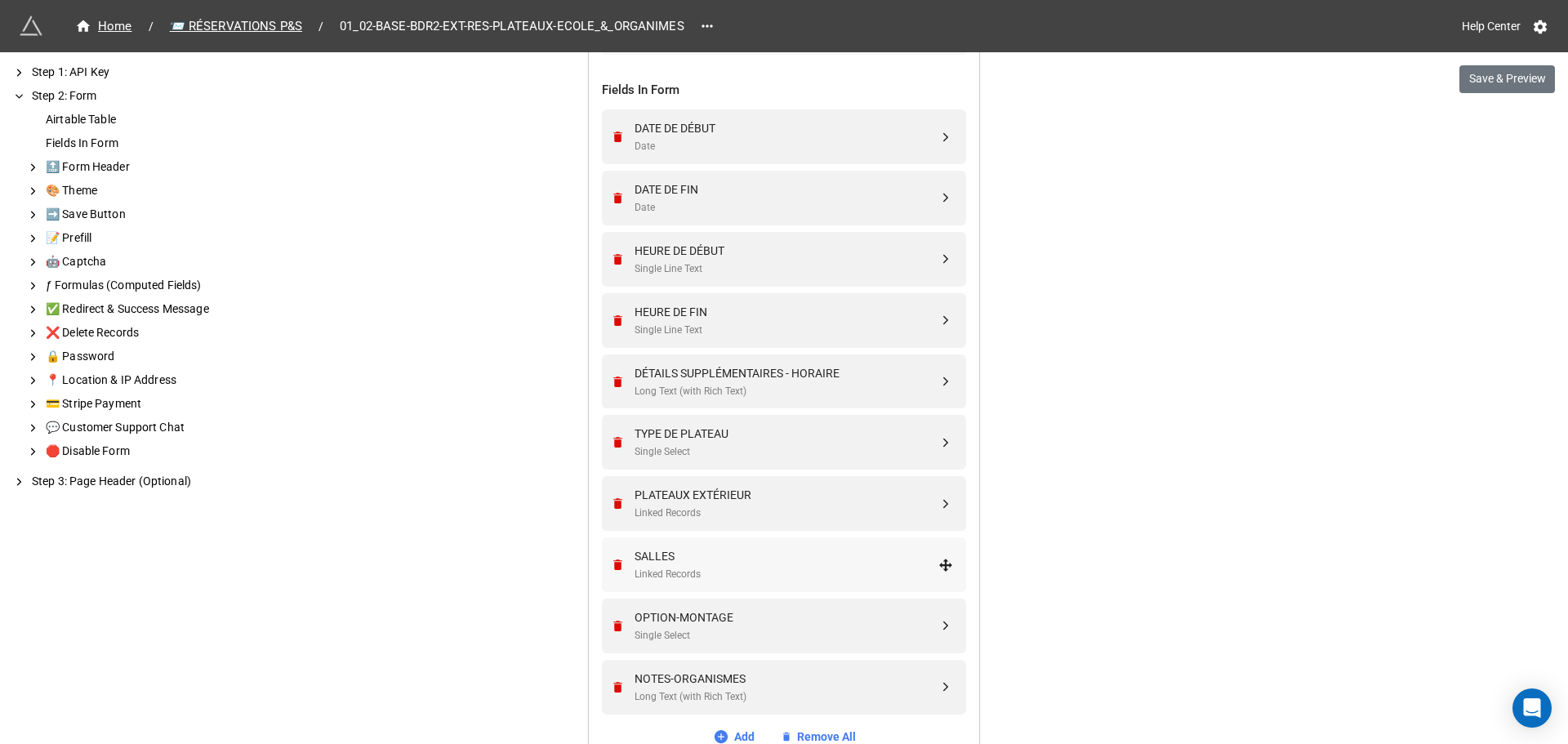
click at [707, 562] on div "SALLES" at bounding box center [787, 556] width 304 height 18
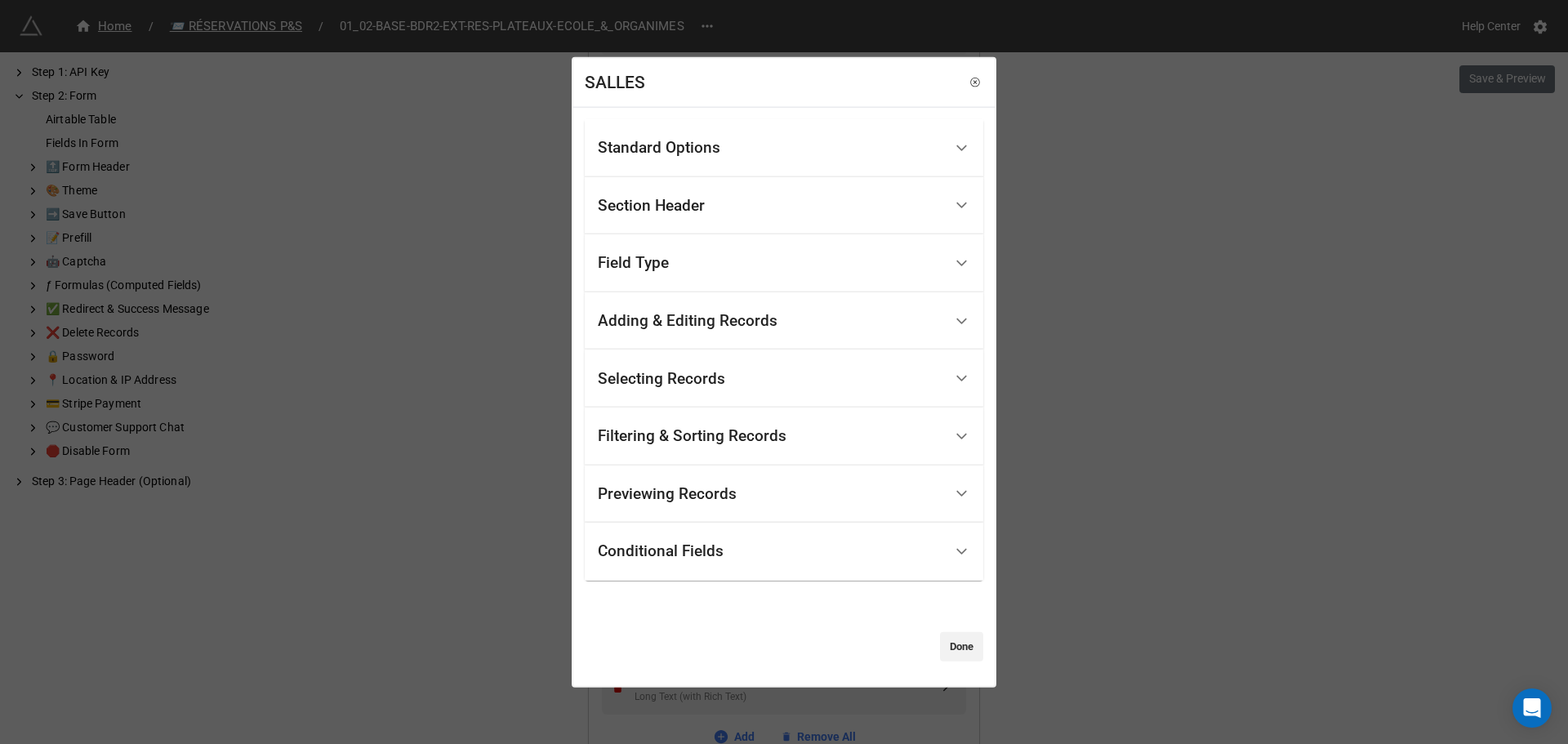
click at [811, 123] on div "Standard Options" at bounding box center [784, 148] width 399 height 58
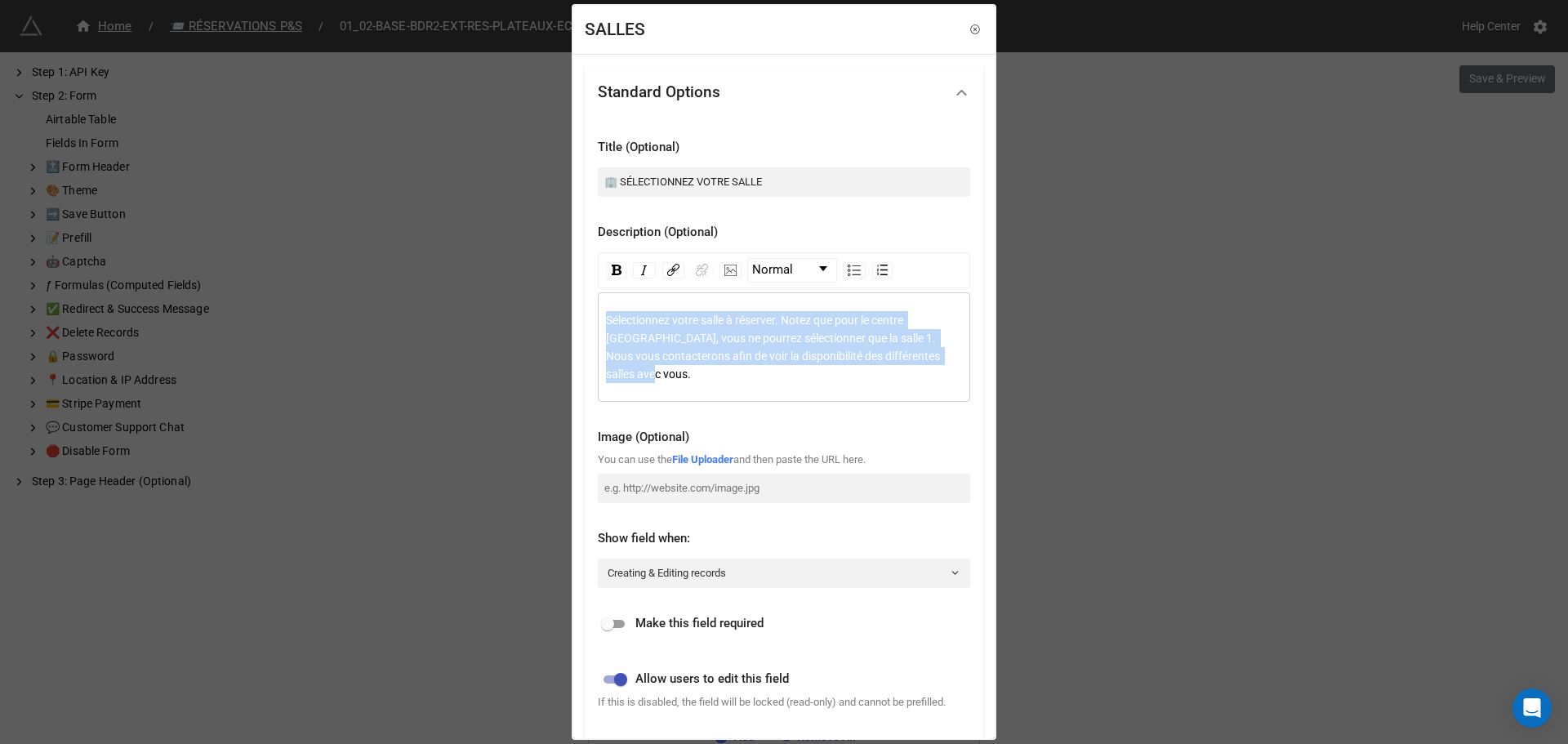
drag, startPoint x: 704, startPoint y: 378, endPoint x: 586, endPoint y: 302, distance: 140.4
click at [586, 302] on div "Title (Optional) 🏢 SÉLECTIONNEZ VOTRE SALLE Description (Optional) Normal Sélec…" at bounding box center [784, 457] width 399 height 679
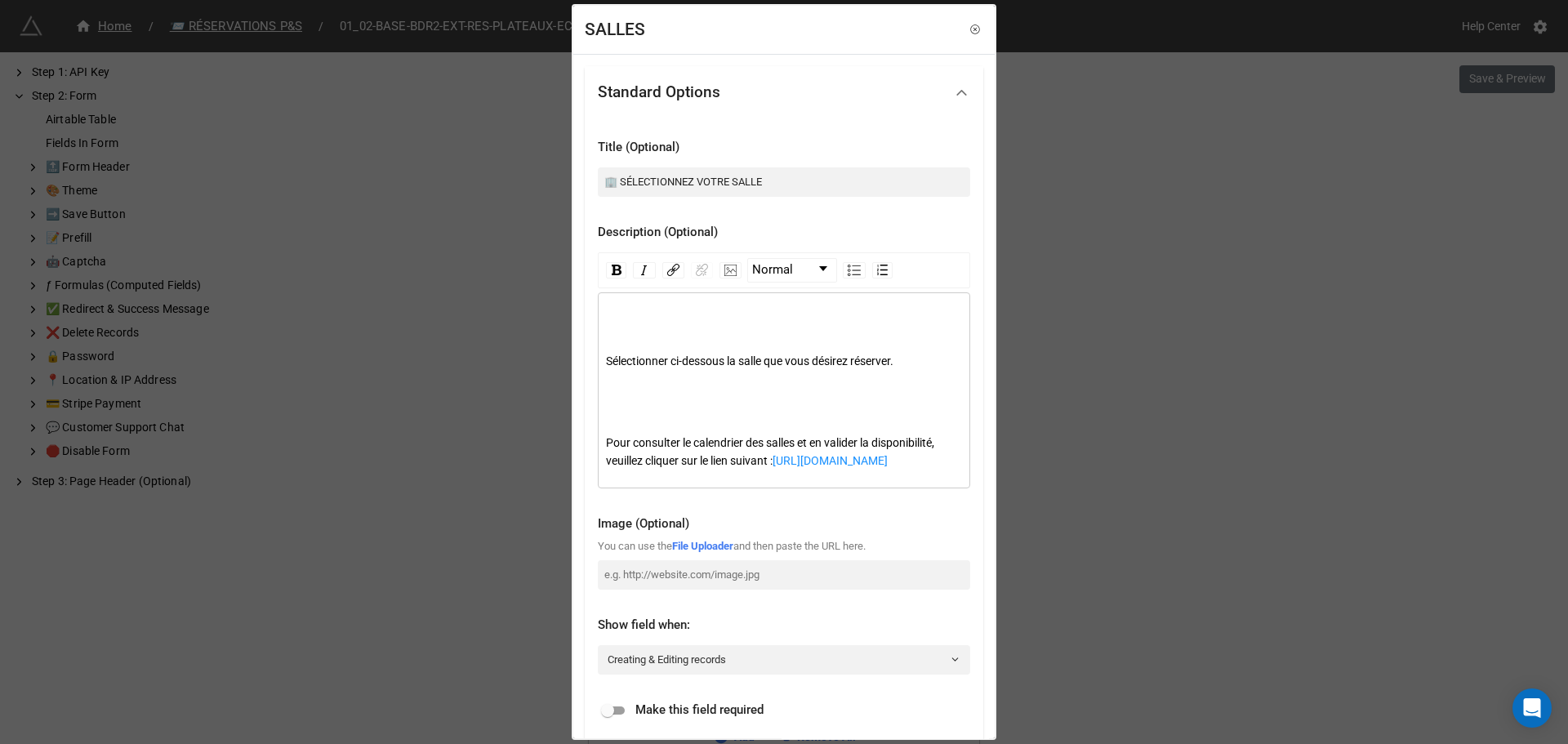
click at [782, 342] on div "Sélectionner ci-dessous la salle que vous désirez réserver." at bounding box center [784, 361] width 357 height 41
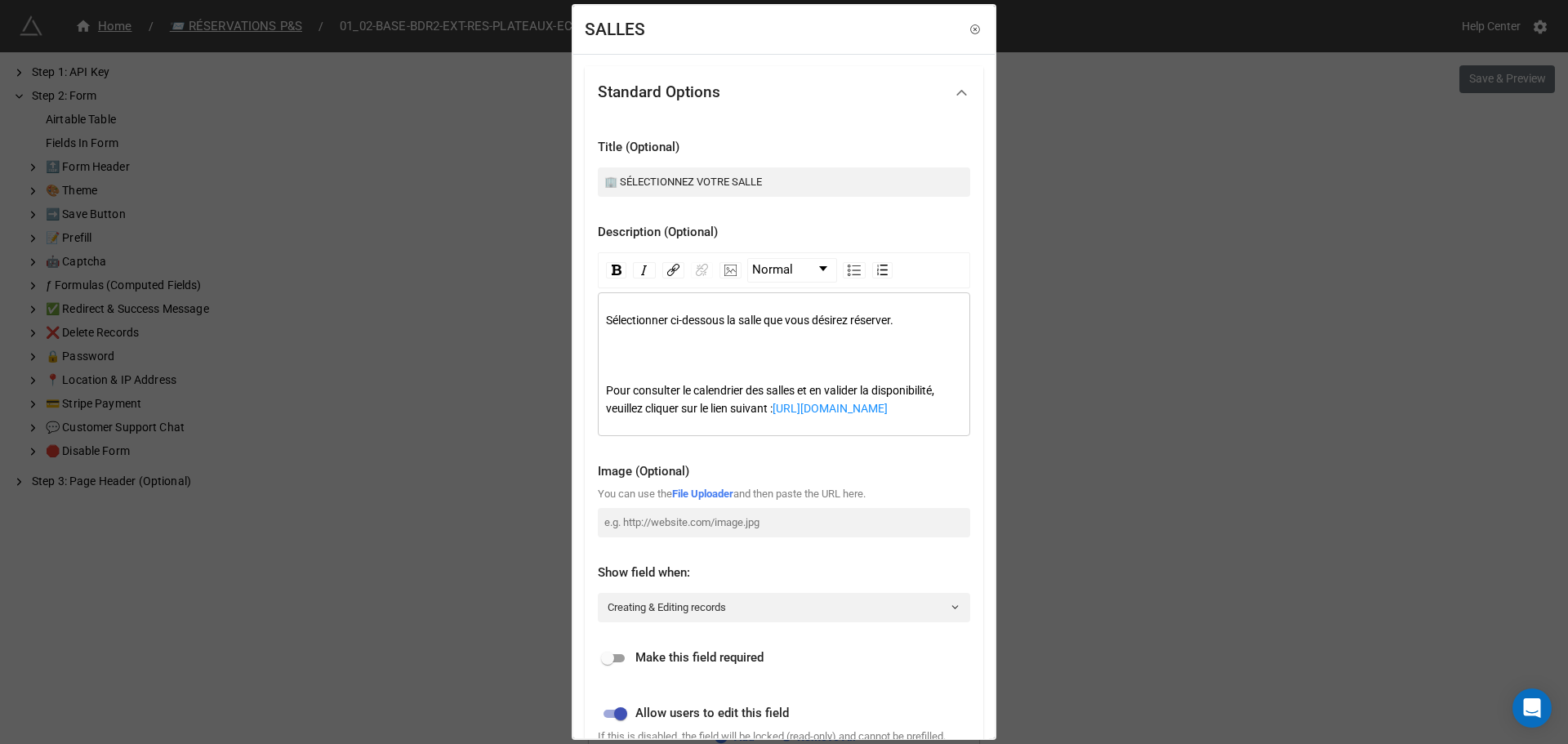
click at [782, 342] on div "rdw-editor" at bounding box center [784, 350] width 357 height 18
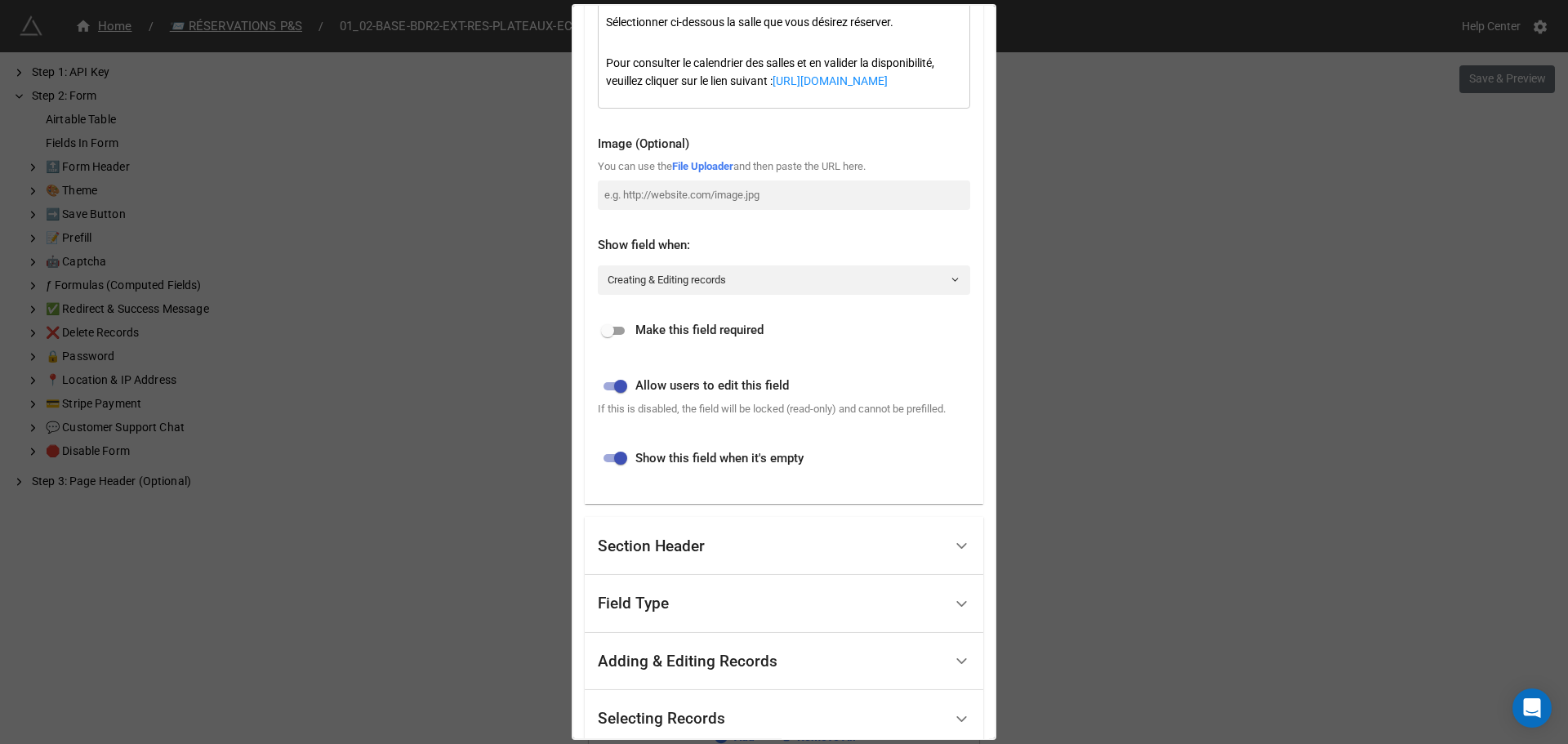
scroll to position [586, 0]
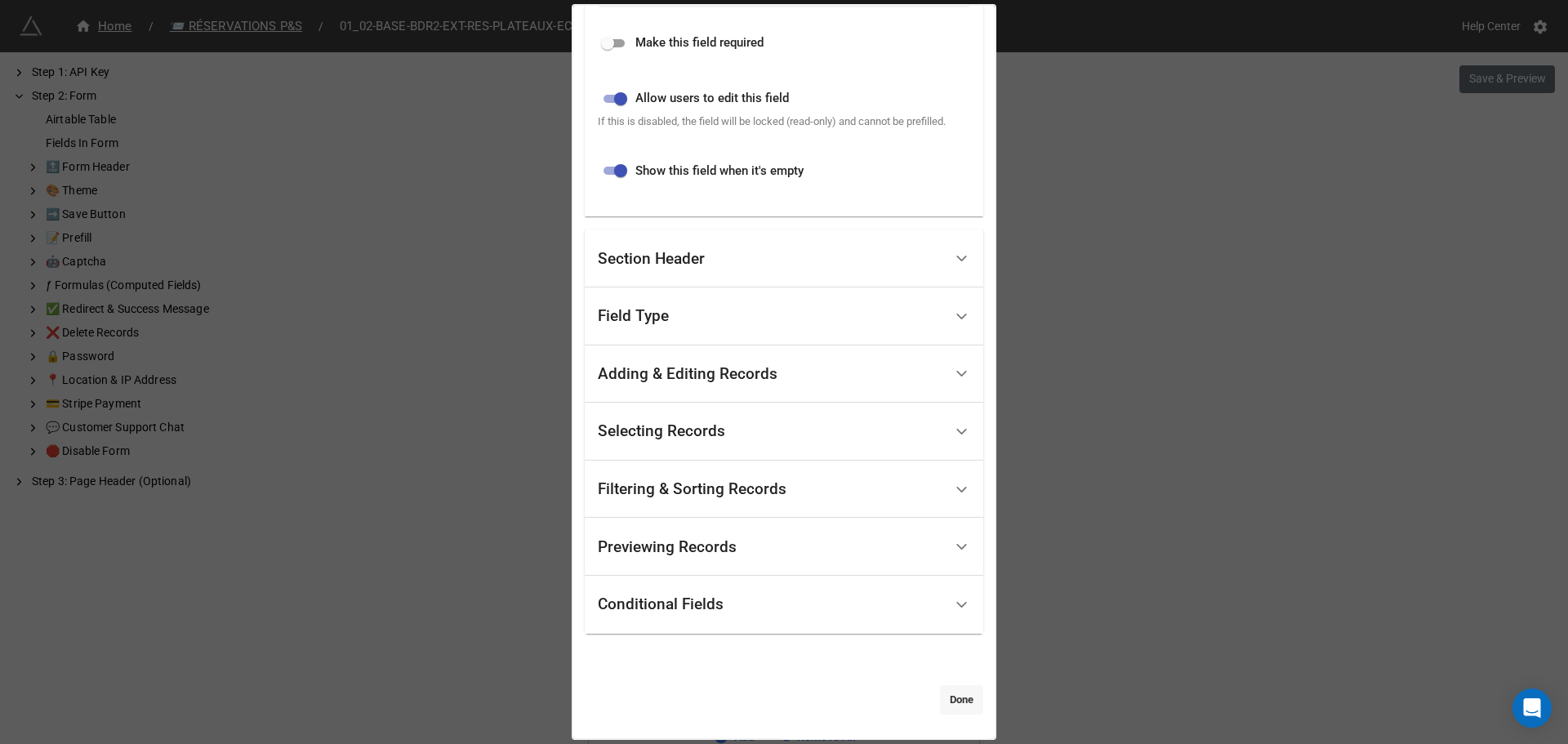
click at [940, 711] on link "Done" at bounding box center [962, 700] width 43 height 30
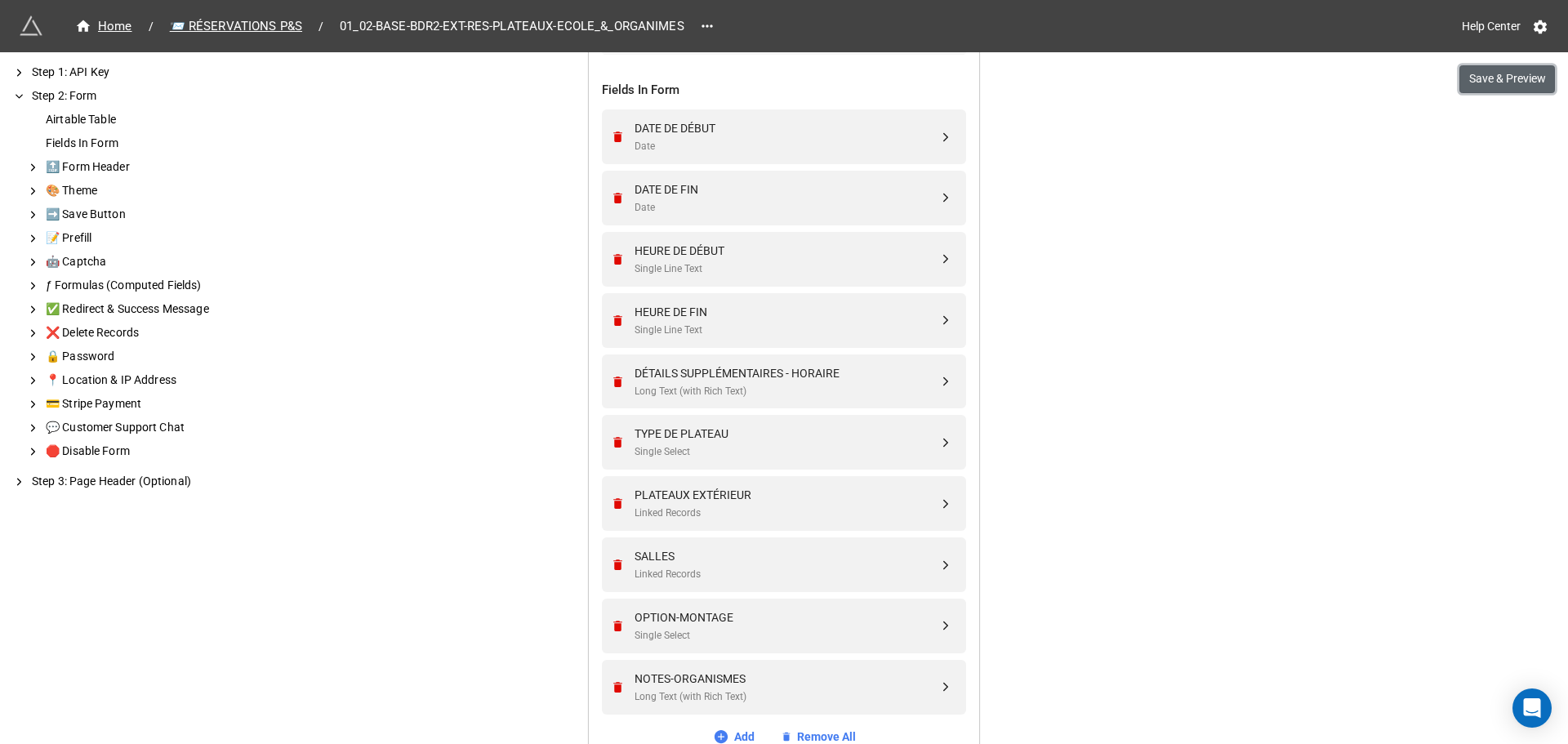
click at [1495, 68] on button "Save & Preview" at bounding box center [1507, 79] width 96 height 28
